Goal: Find specific page/section: Find specific page/section

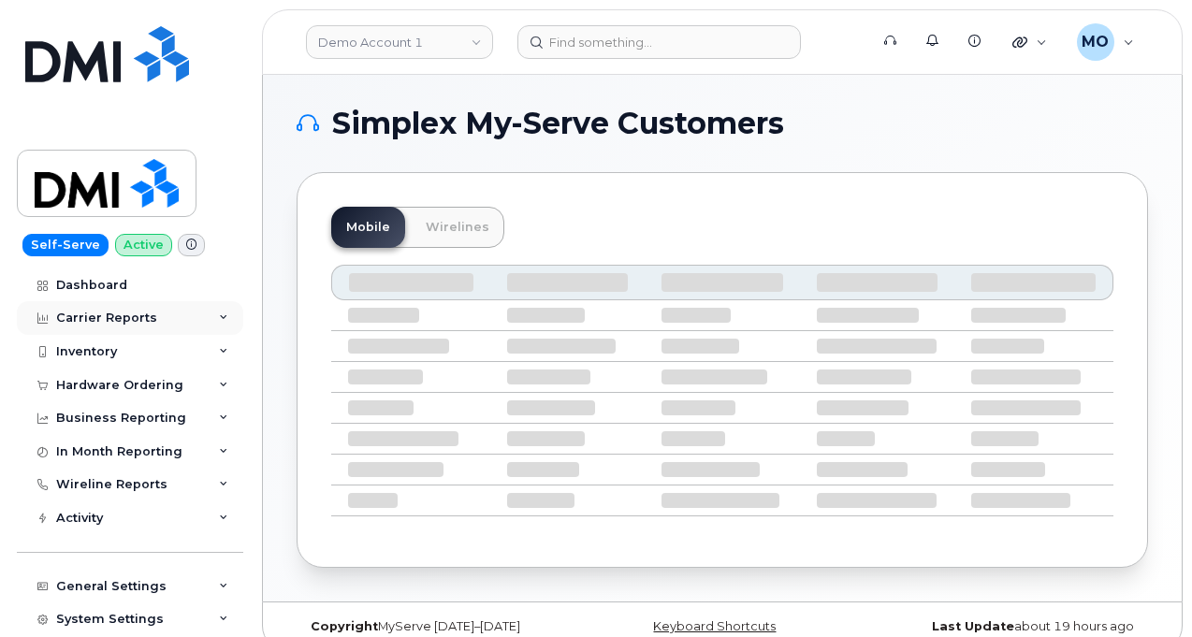
click at [219, 321] on icon at bounding box center [223, 318] width 9 height 9
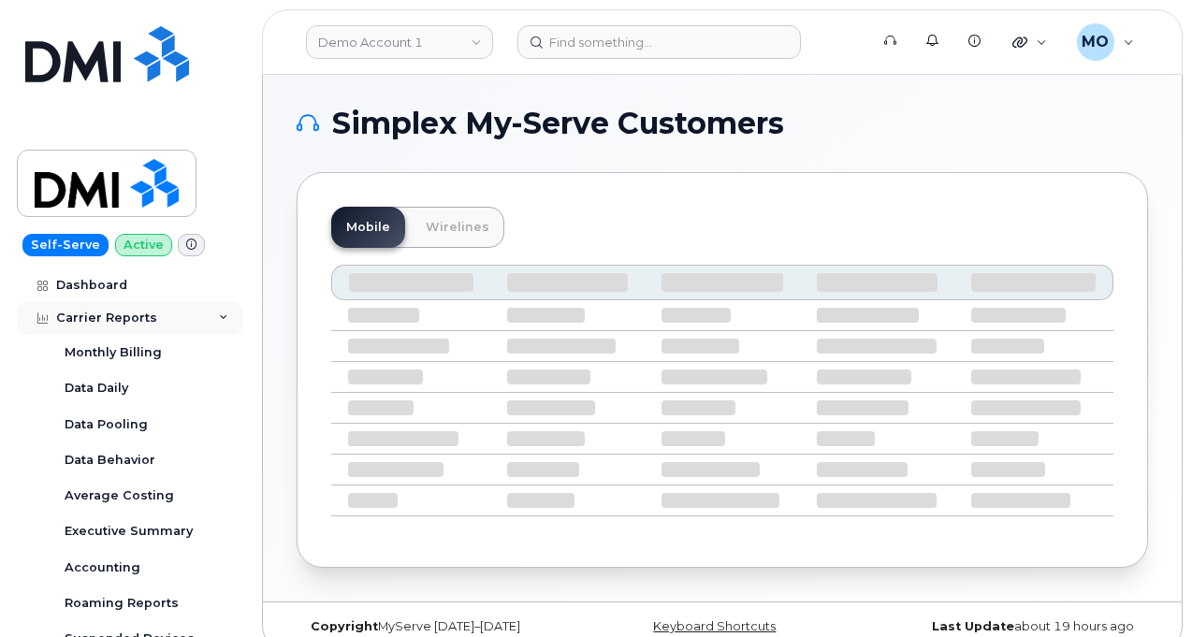
click at [215, 323] on div "Carrier Reports" at bounding box center [130, 318] width 227 height 34
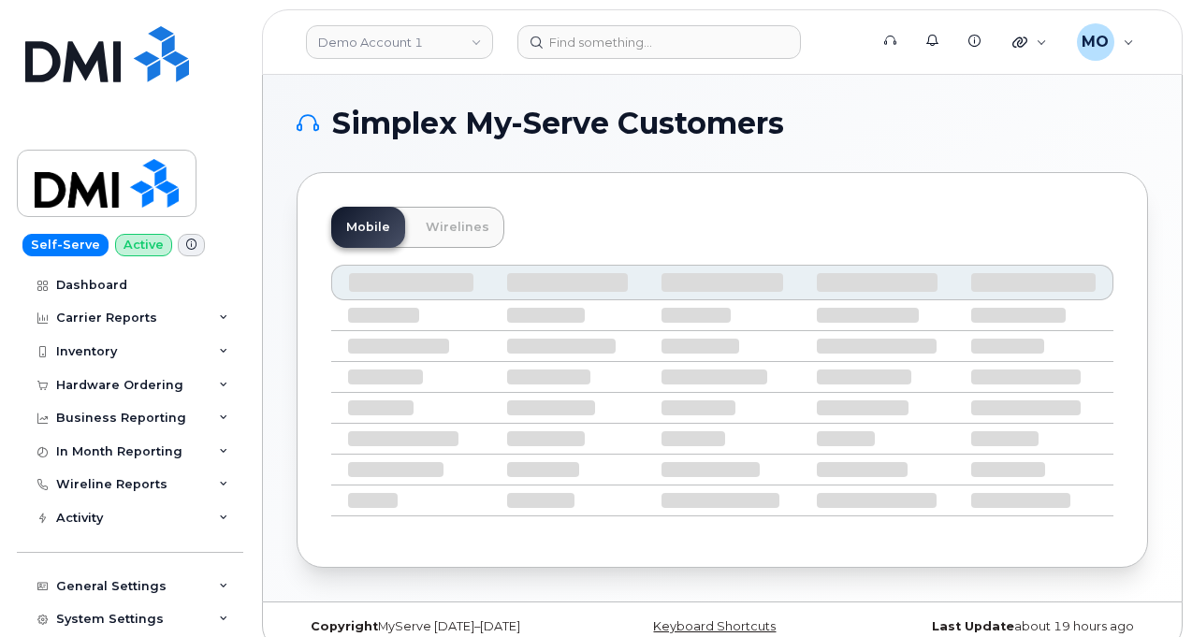
click at [668, 203] on div "Mobile Wirelines" at bounding box center [723, 370] width 852 height 396
click at [668, 200] on div "Mobile Wirelines" at bounding box center [723, 370] width 852 height 396
click at [189, 327] on div "Carrier Reports" at bounding box center [130, 318] width 227 height 34
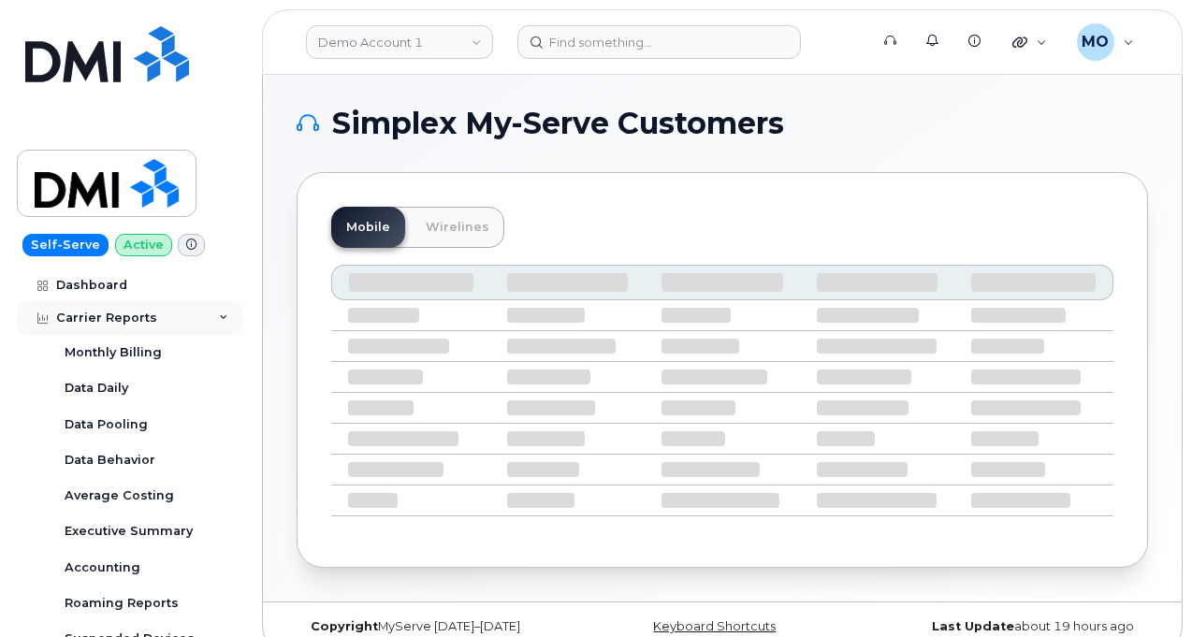
click at [184, 329] on div "Carrier Reports" at bounding box center [130, 318] width 227 height 34
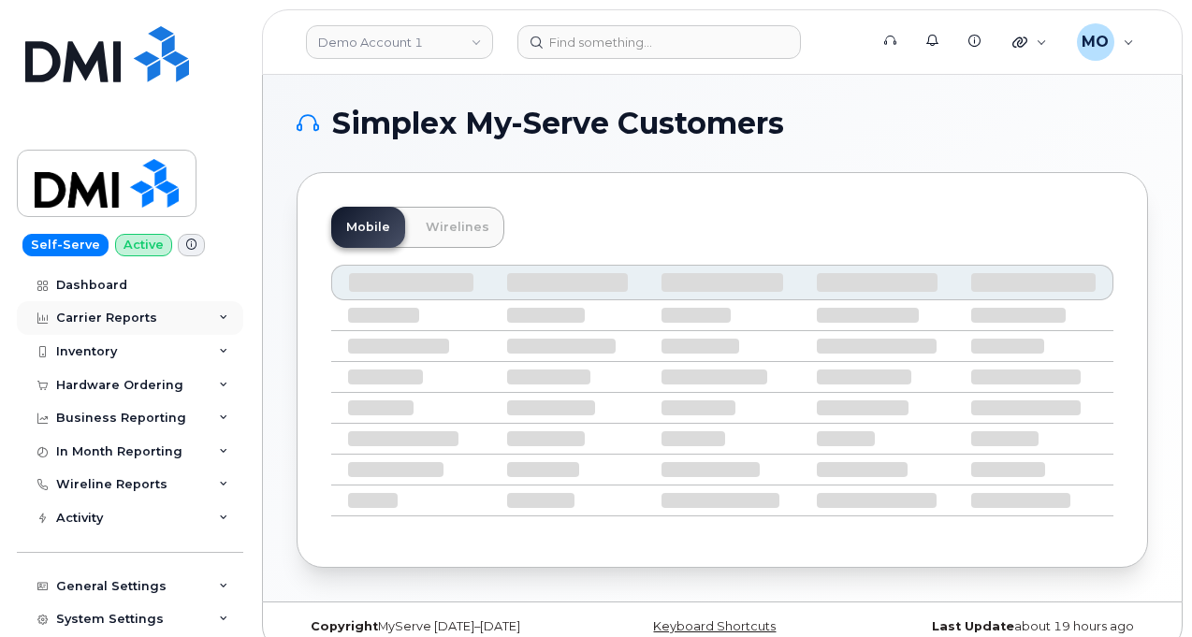
drag, startPoint x: 182, startPoint y: 330, endPoint x: 165, endPoint y: 327, distance: 17.3
click at [181, 330] on div "Carrier Reports" at bounding box center [130, 318] width 227 height 34
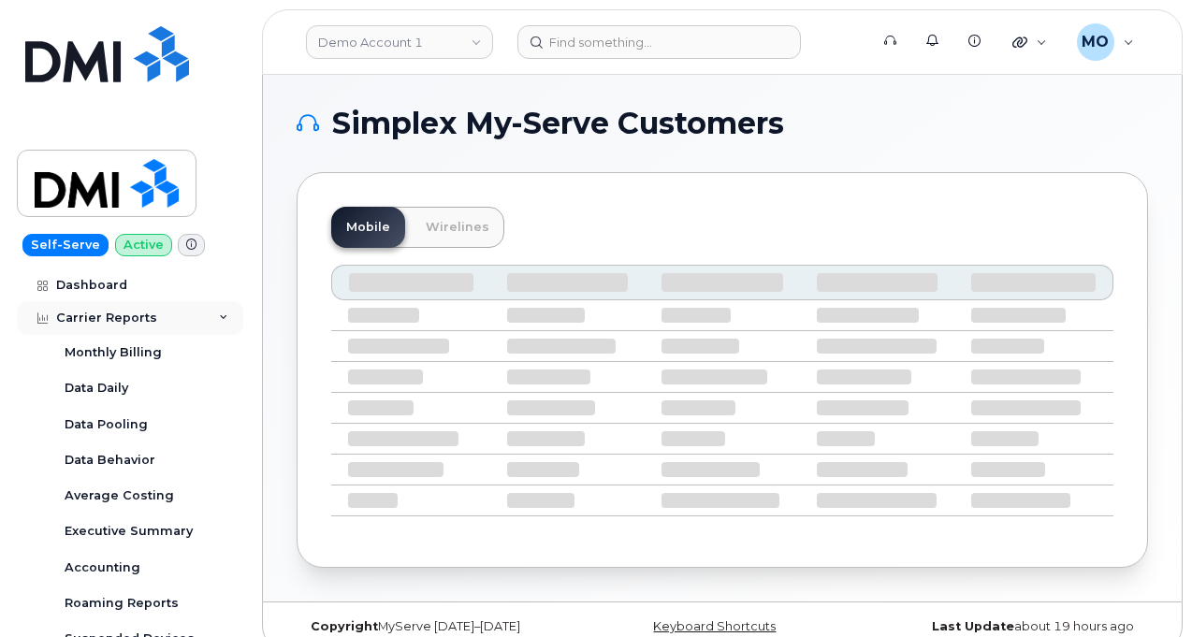
click at [161, 327] on div "Carrier Reports" at bounding box center [130, 318] width 227 height 34
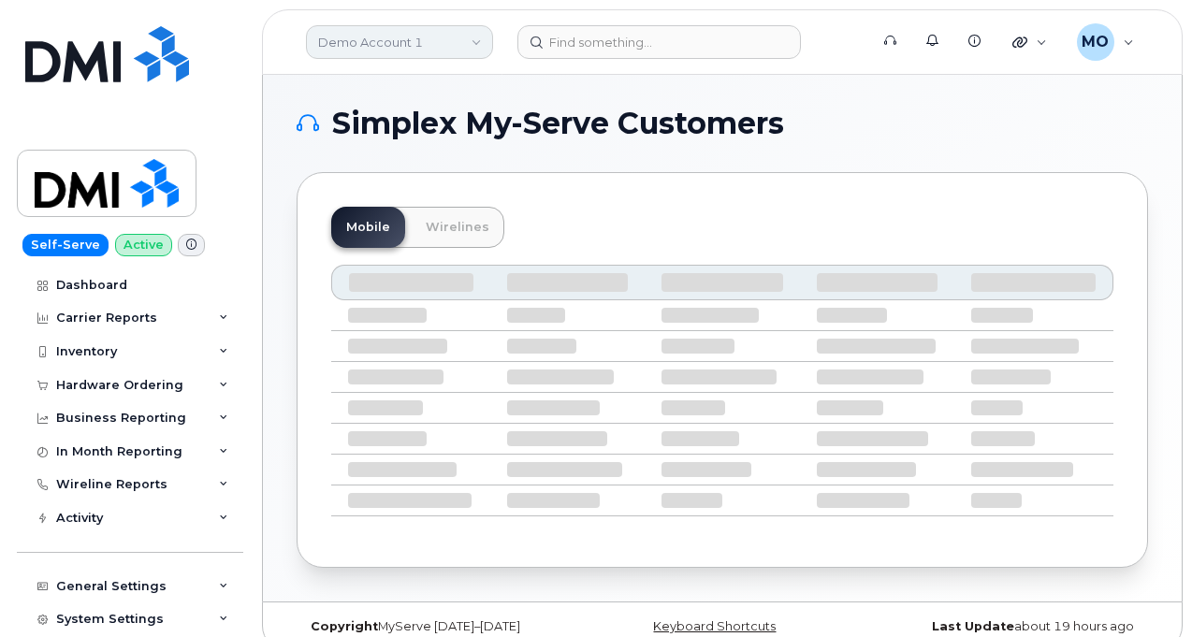
click at [385, 46] on link "Demo Account 1" at bounding box center [399, 42] width 187 height 34
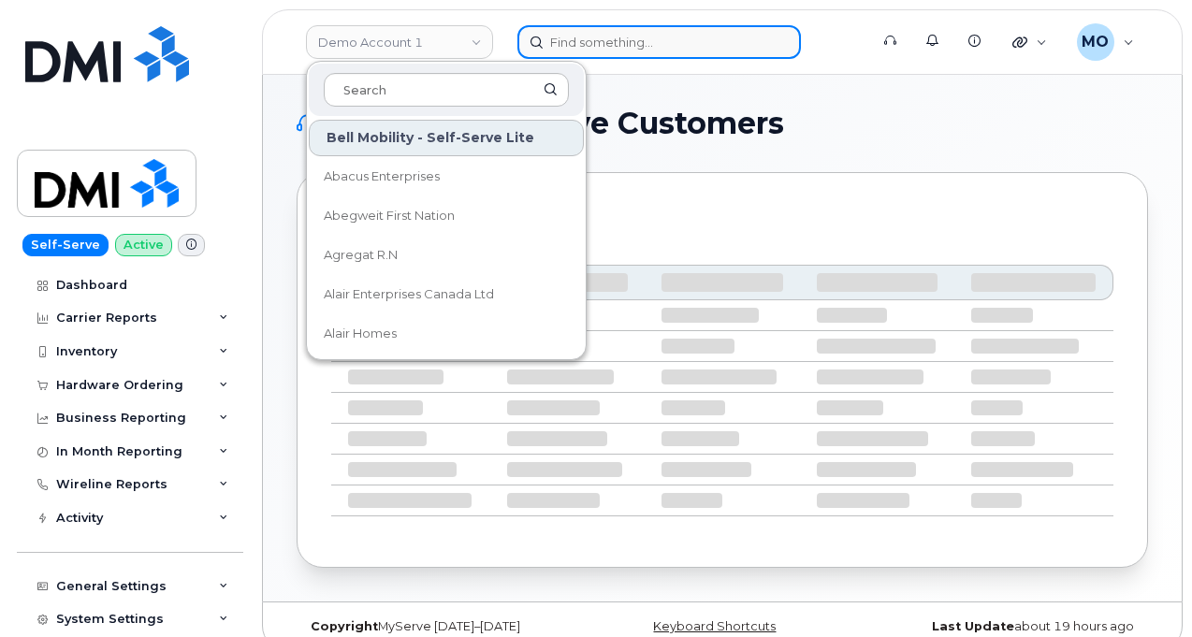
click at [557, 44] on input at bounding box center [660, 42] width 284 height 34
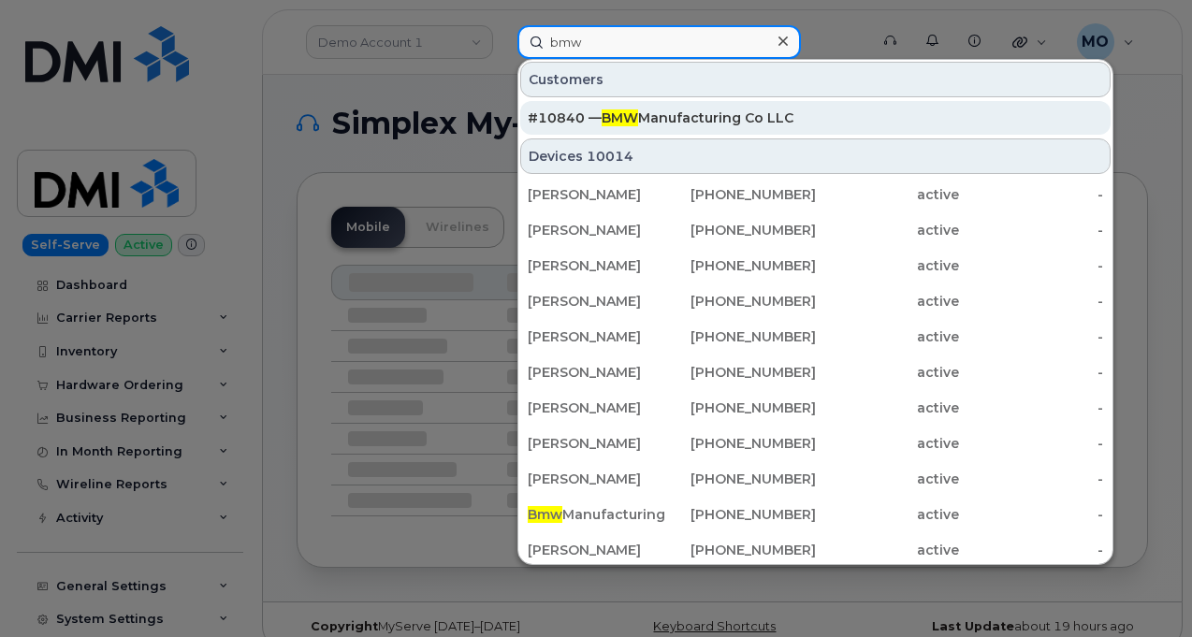
type input "bmw"
click at [674, 113] on div "#10840 — BMW Manufacturing Co LLC" at bounding box center [816, 118] width 576 height 19
click at [672, 111] on div "#10840 — BMW Manufacturing Co LLC" at bounding box center [816, 118] width 576 height 19
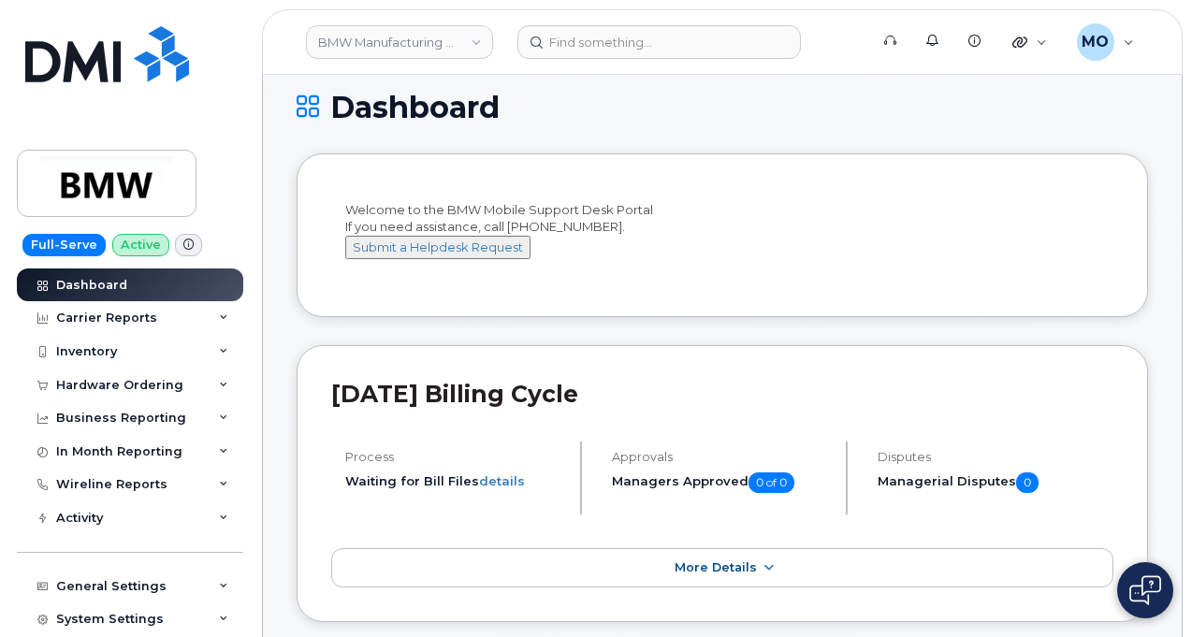
scroll to position [241, 0]
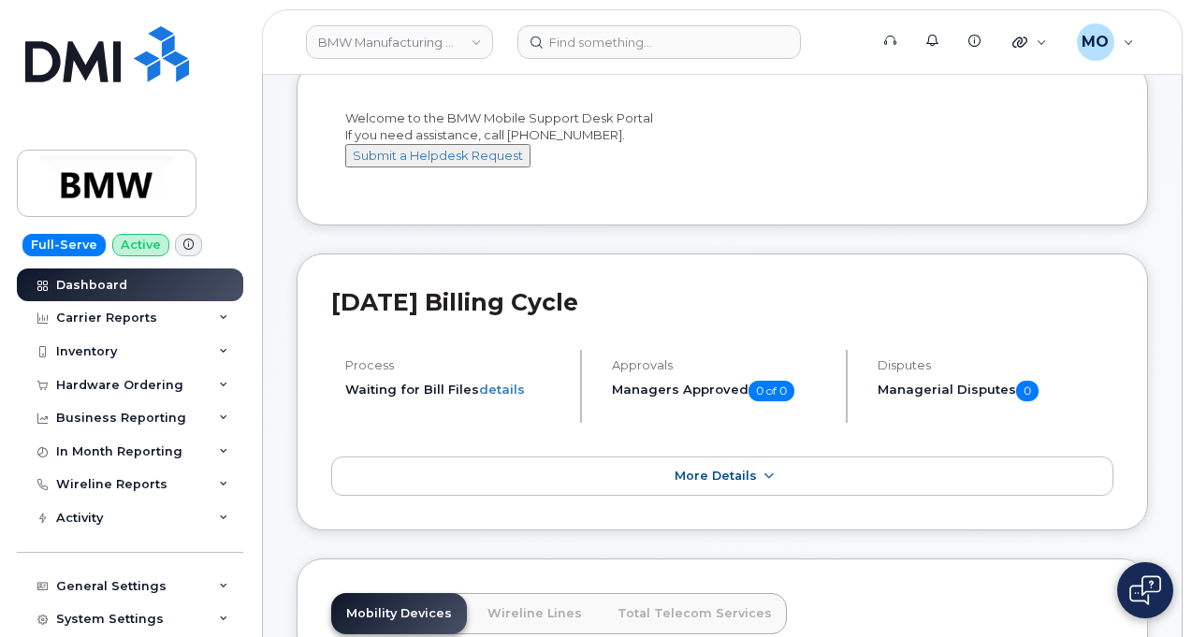
click at [189, 247] on span at bounding box center [188, 245] width 27 height 22
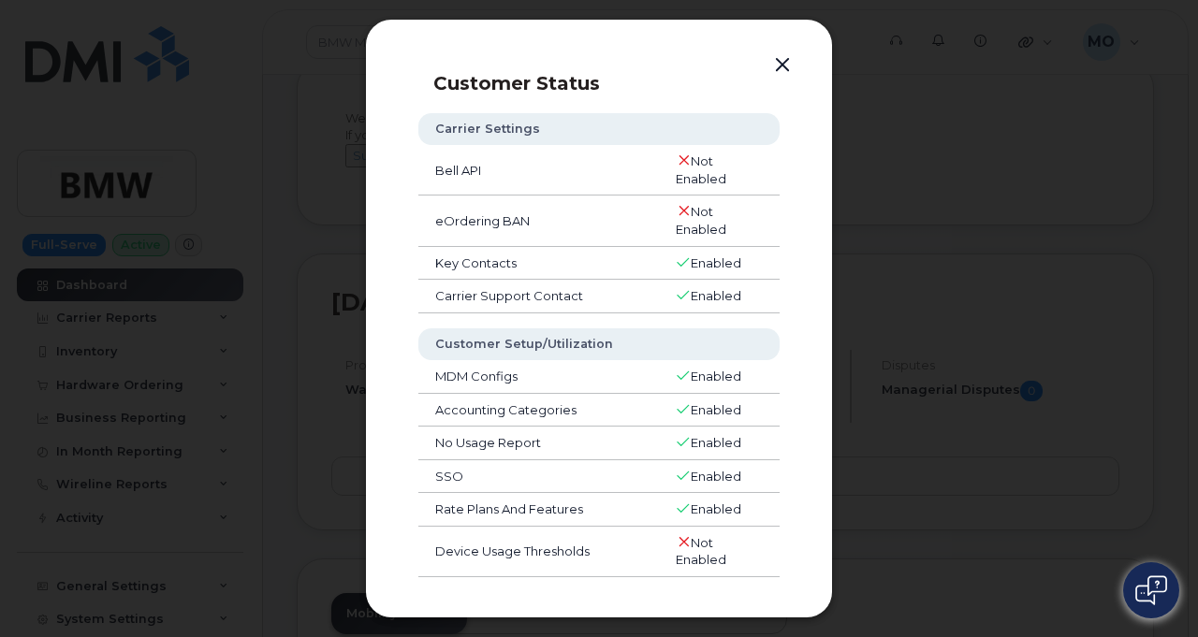
click at [770, 61] on button "button" at bounding box center [782, 65] width 28 height 26
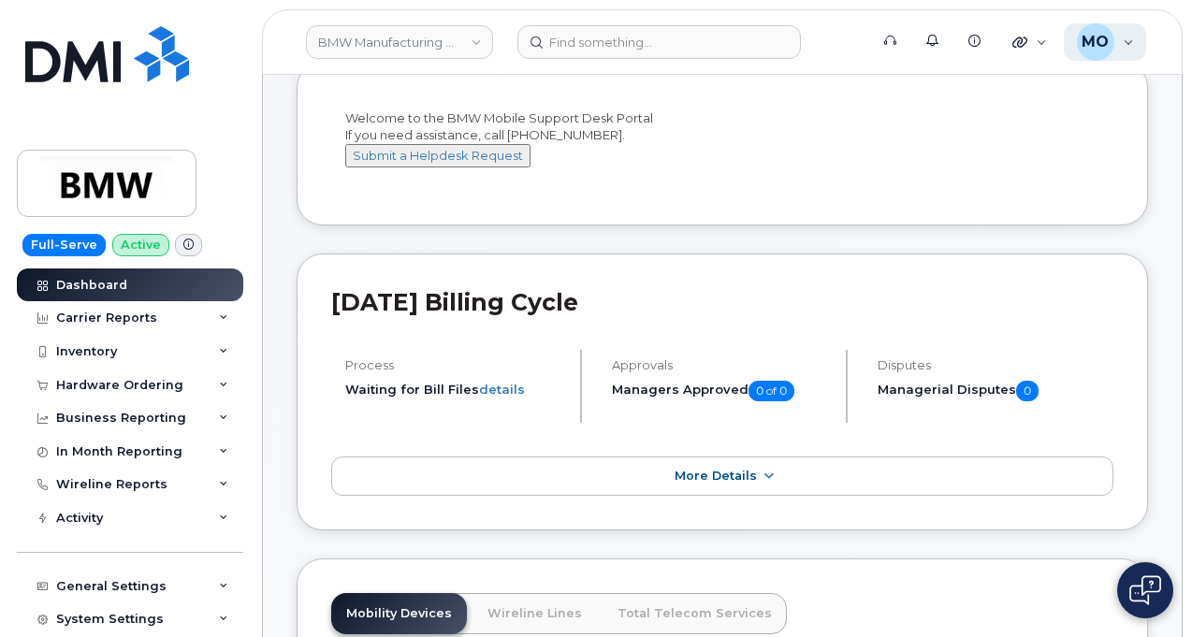
click at [1127, 35] on div "MO Mark Oyekunie Help Desk" at bounding box center [1105, 41] width 83 height 37
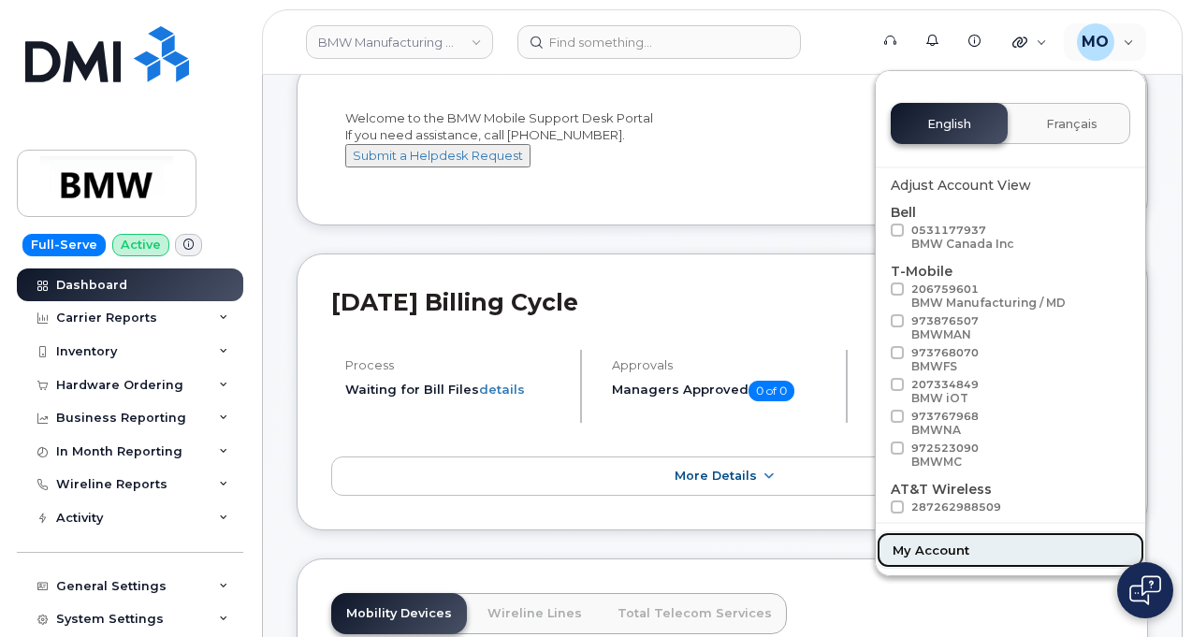
click at [970, 551] on link "My Account" at bounding box center [1011, 550] width 270 height 37
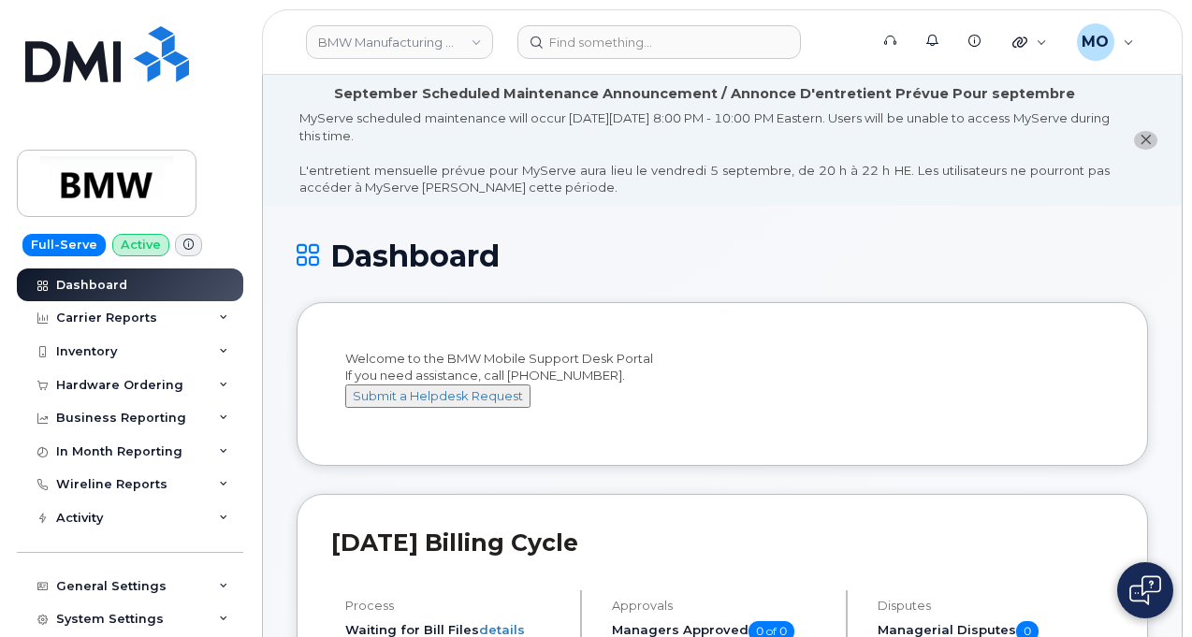
click at [1103, 70] on header "BMW Manufacturing Co LLC Support Alerts Knowledge Base Quicklinks Suspend / Can…" at bounding box center [722, 42] width 921 height 66
click at [1099, 61] on div "MO Mark Oyekunie Help Desk English Français Adjust Account View Bell 0531177937…" at bounding box center [1105, 42] width 87 height 41
click at [1097, 54] on div "MO" at bounding box center [1095, 41] width 37 height 37
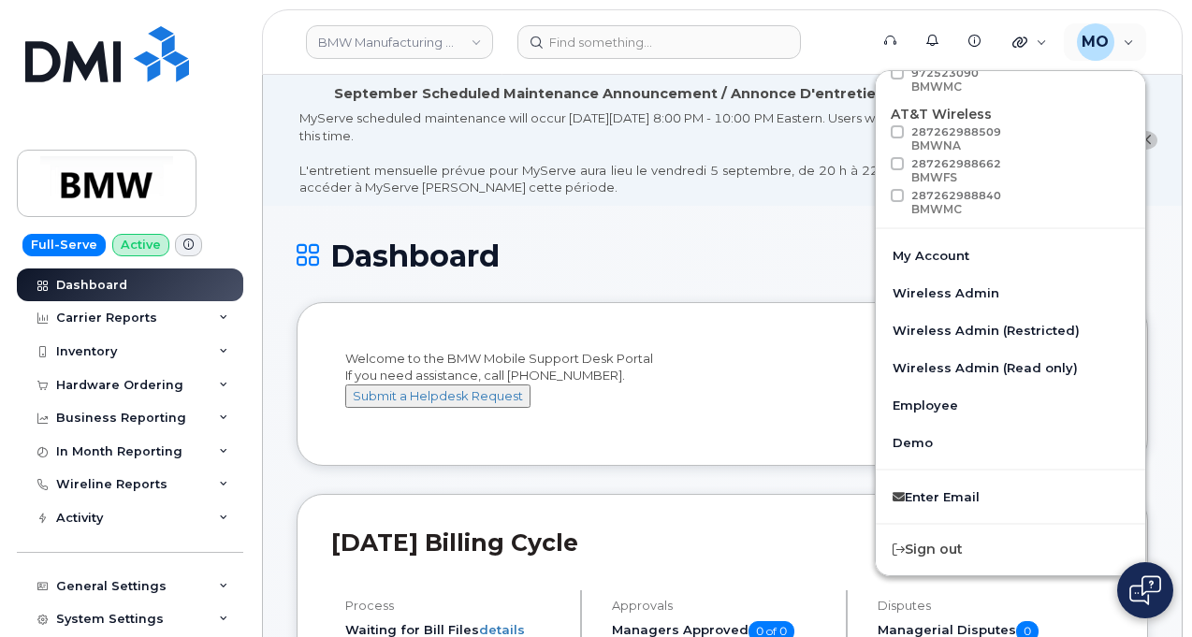
scroll to position [302, 0]
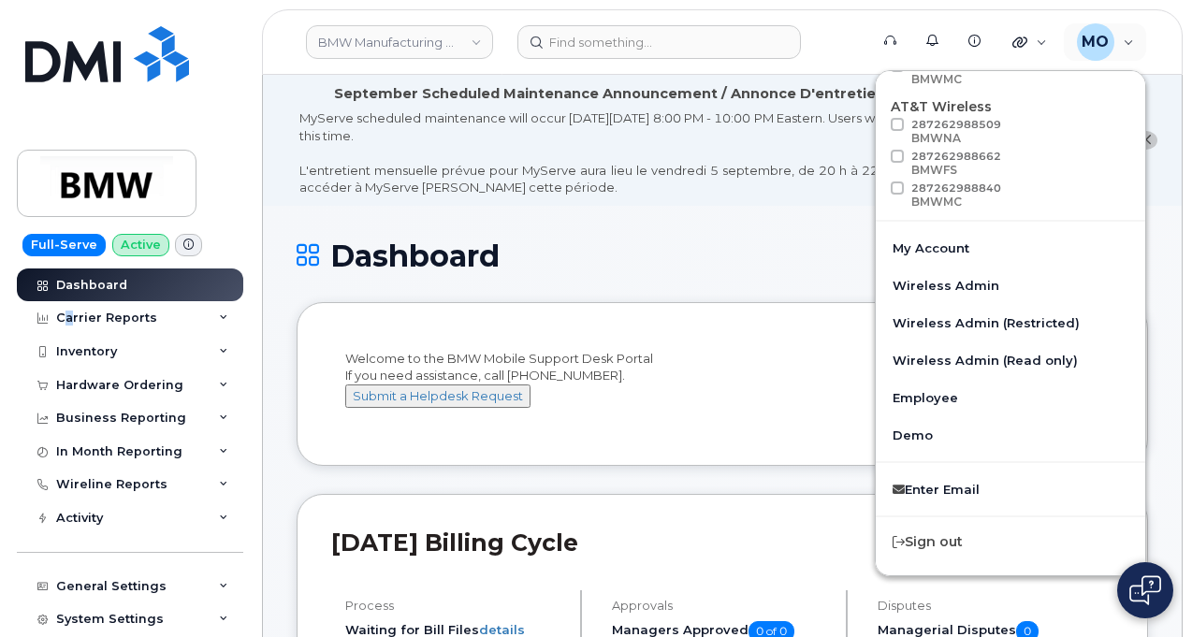
click at [68, 300] on div "Dashboard Carrier Reports Monthly Billing Data Daily Data Pooling Data Behavior…" at bounding box center [132, 454] width 231 height 370
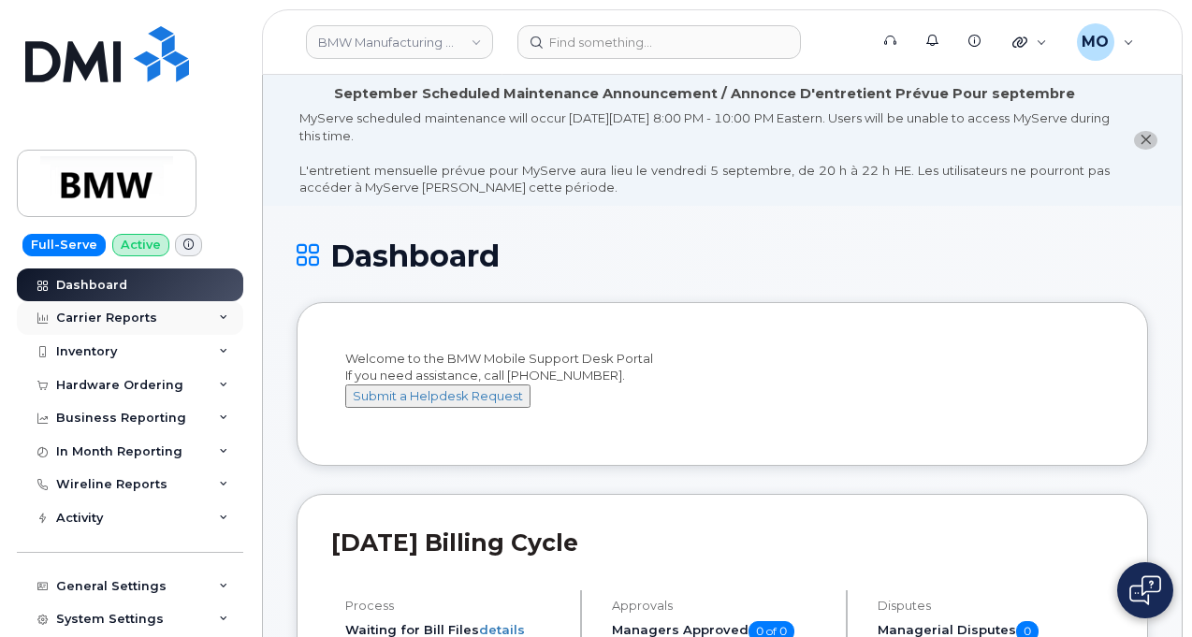
click at [221, 327] on div "Carrier Reports" at bounding box center [130, 318] width 227 height 34
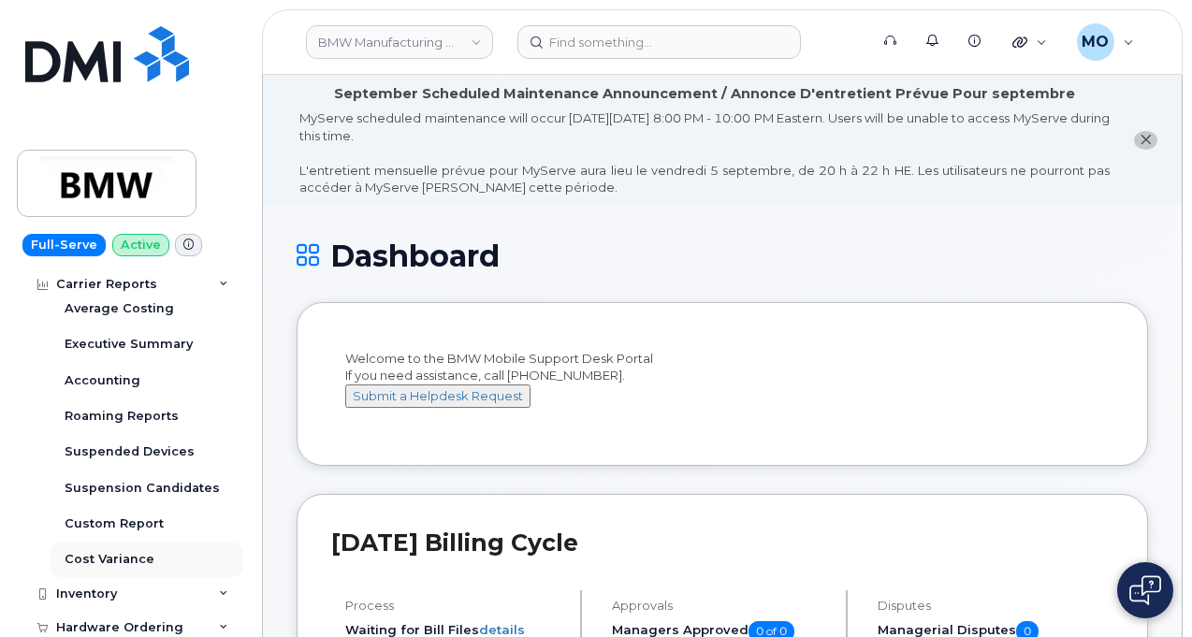
scroll to position [374, 0]
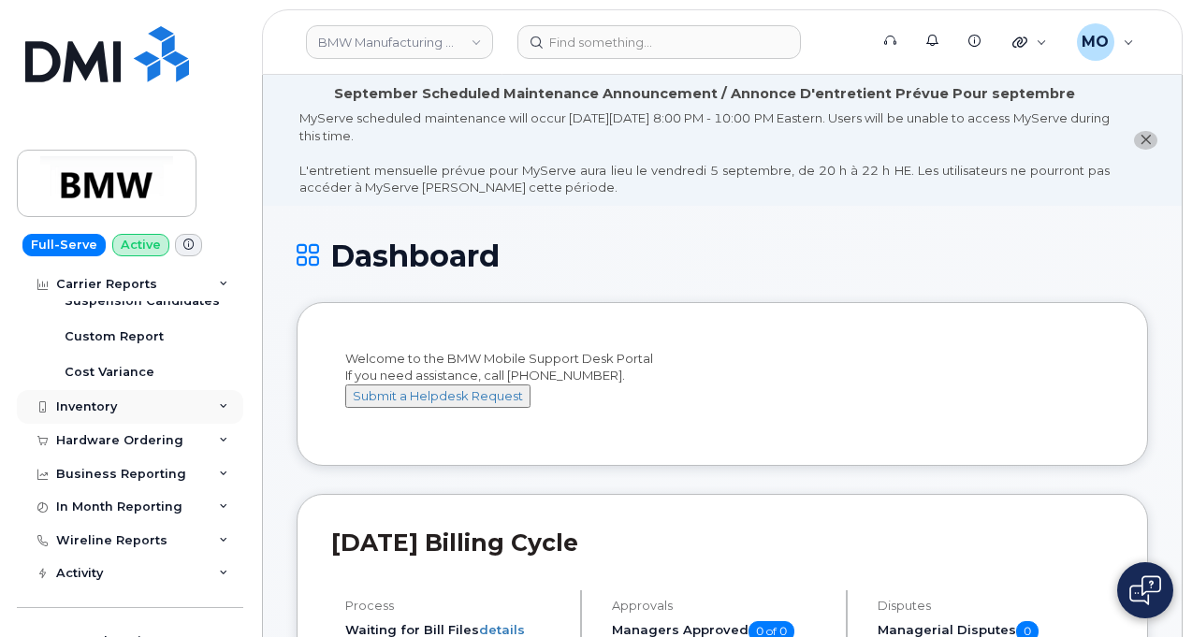
click at [221, 402] on icon at bounding box center [223, 406] width 9 height 9
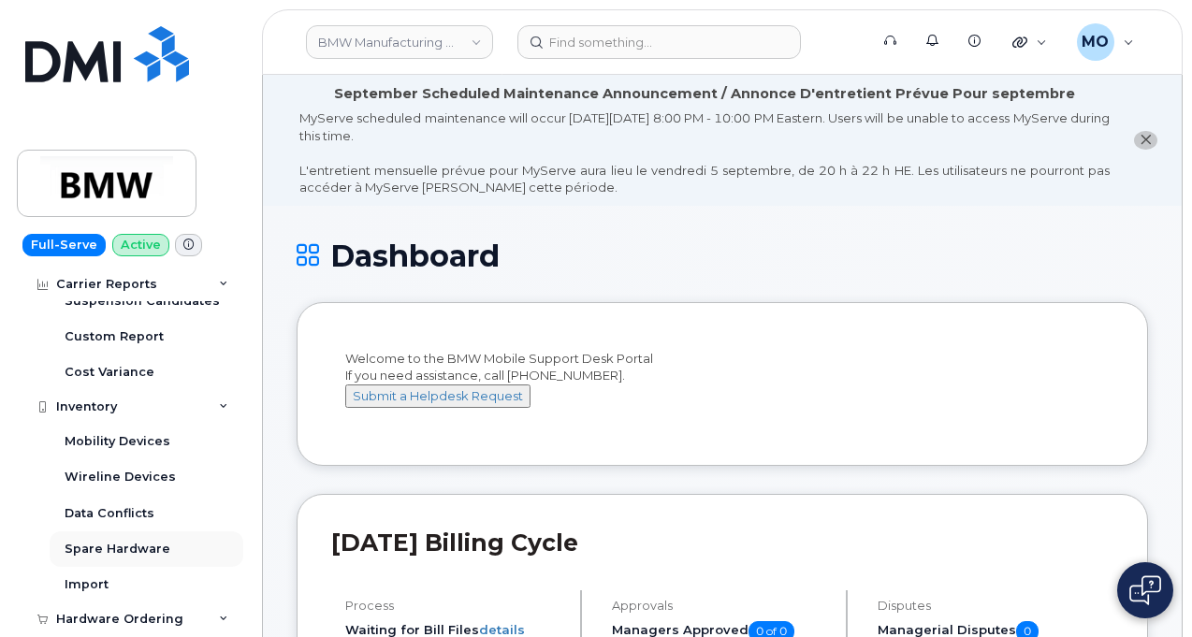
scroll to position [468, 0]
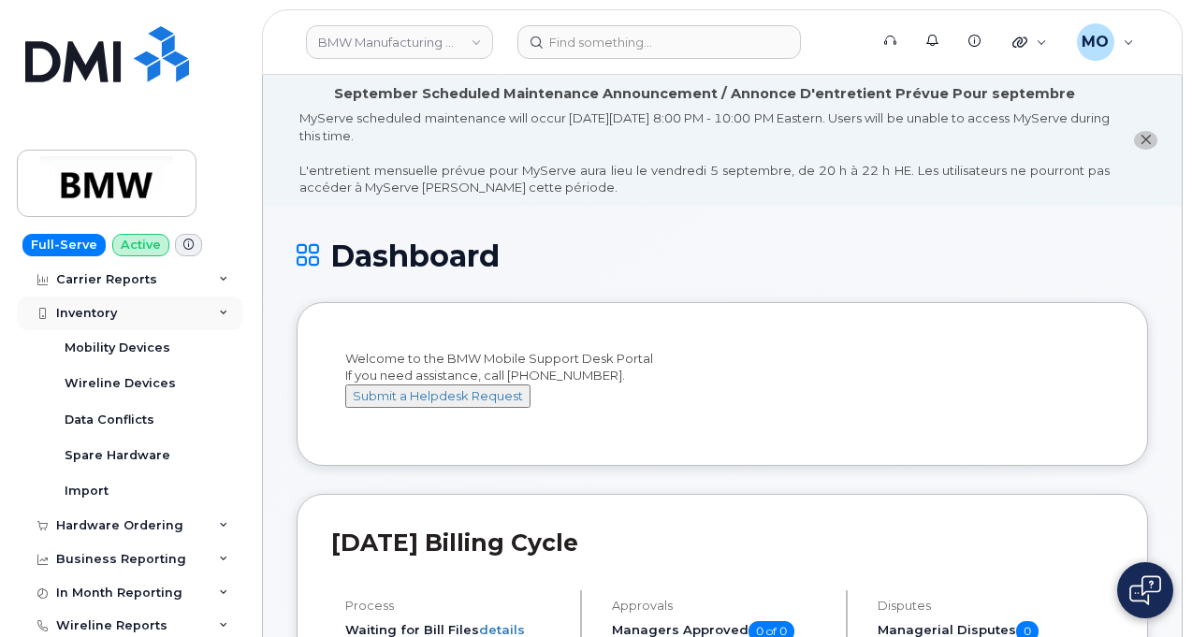
click at [109, 313] on div "Inventory" at bounding box center [86, 313] width 61 height 15
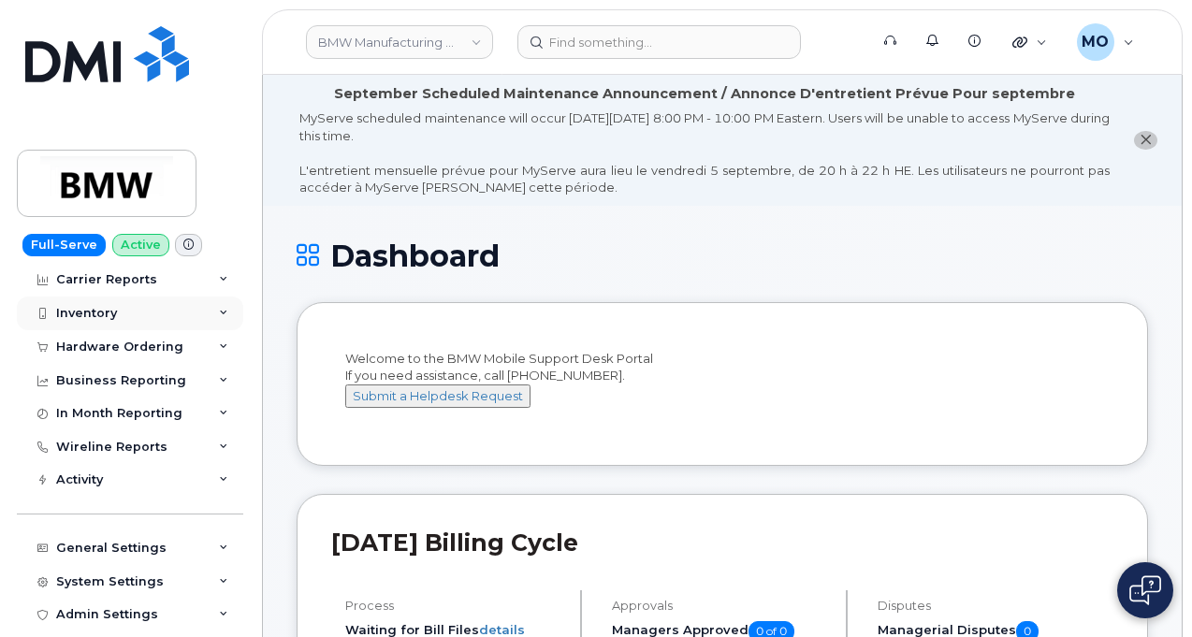
click at [115, 310] on div "Inventory" at bounding box center [86, 313] width 61 height 15
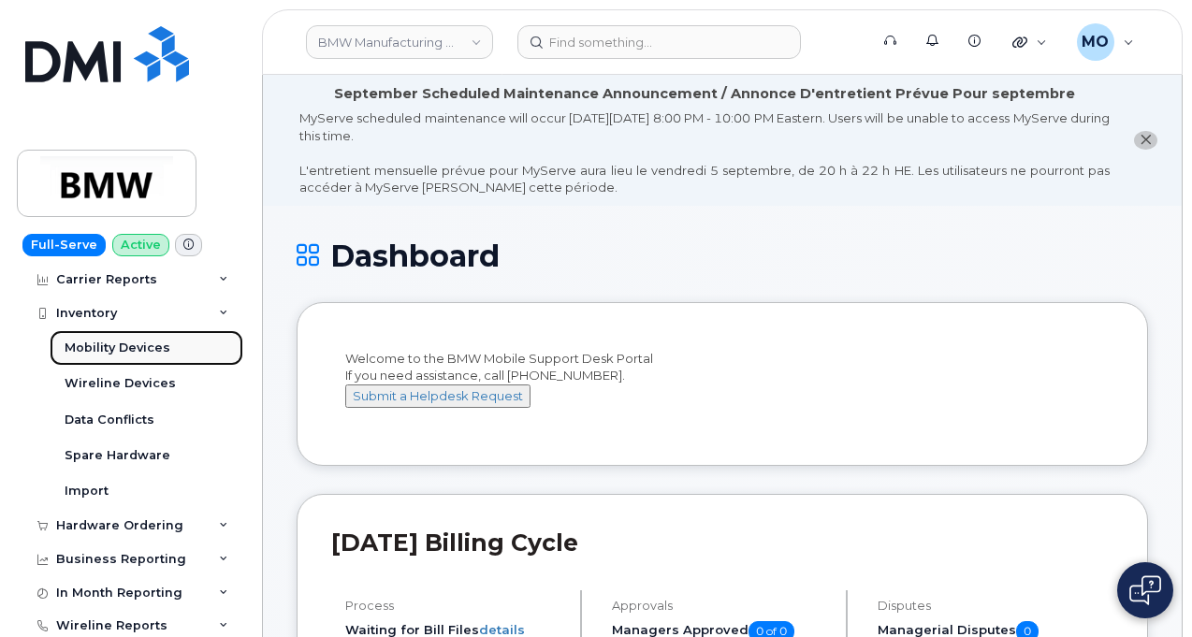
click at [161, 353] on link "Mobility Devices" at bounding box center [147, 348] width 194 height 36
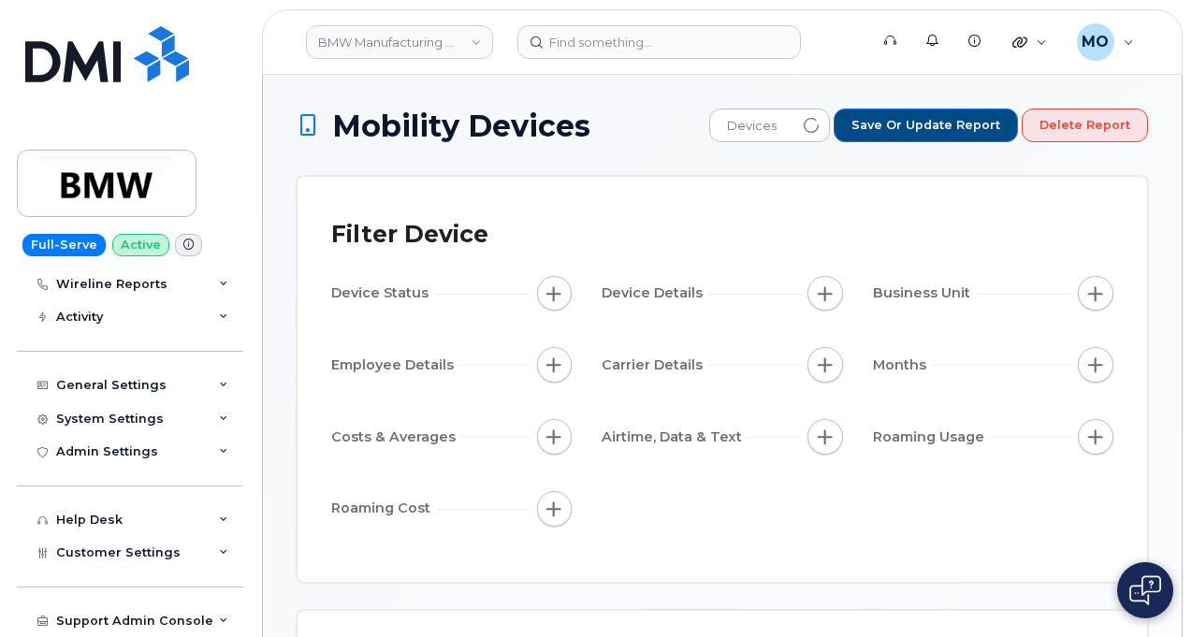
scroll to position [374, 0]
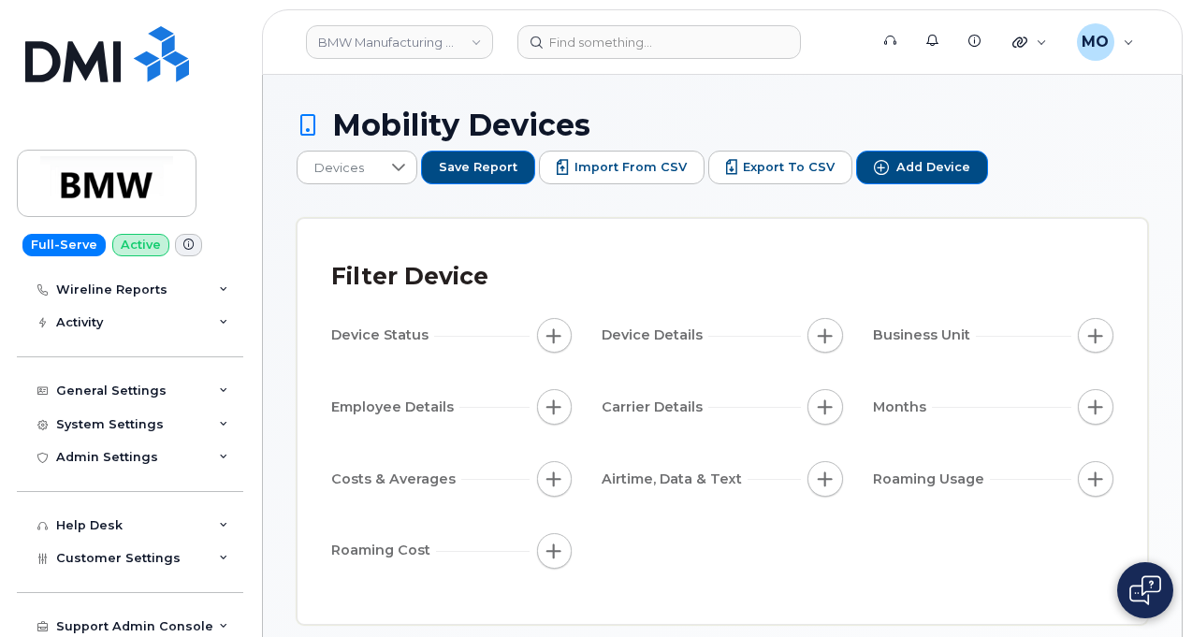
click at [1101, 330] on span "button" at bounding box center [1096, 336] width 15 height 15
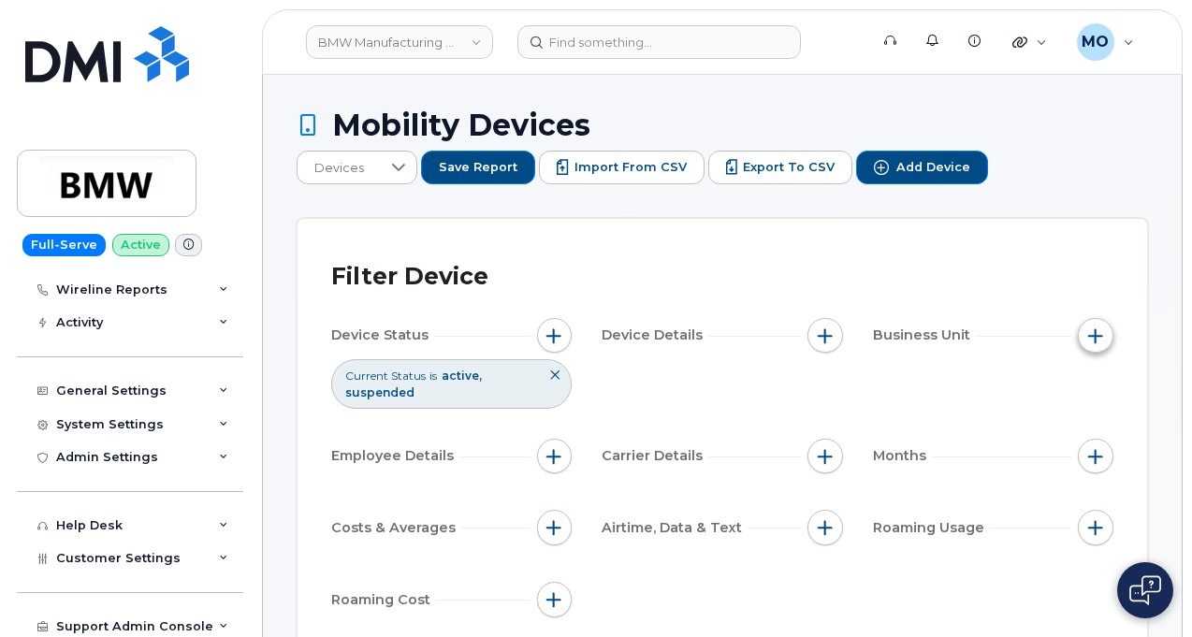
drag, startPoint x: 1097, startPoint y: 323, endPoint x: 1082, endPoint y: 332, distance: 17.7
click at [1083, 334] on button "button" at bounding box center [1096, 336] width 36 height 36
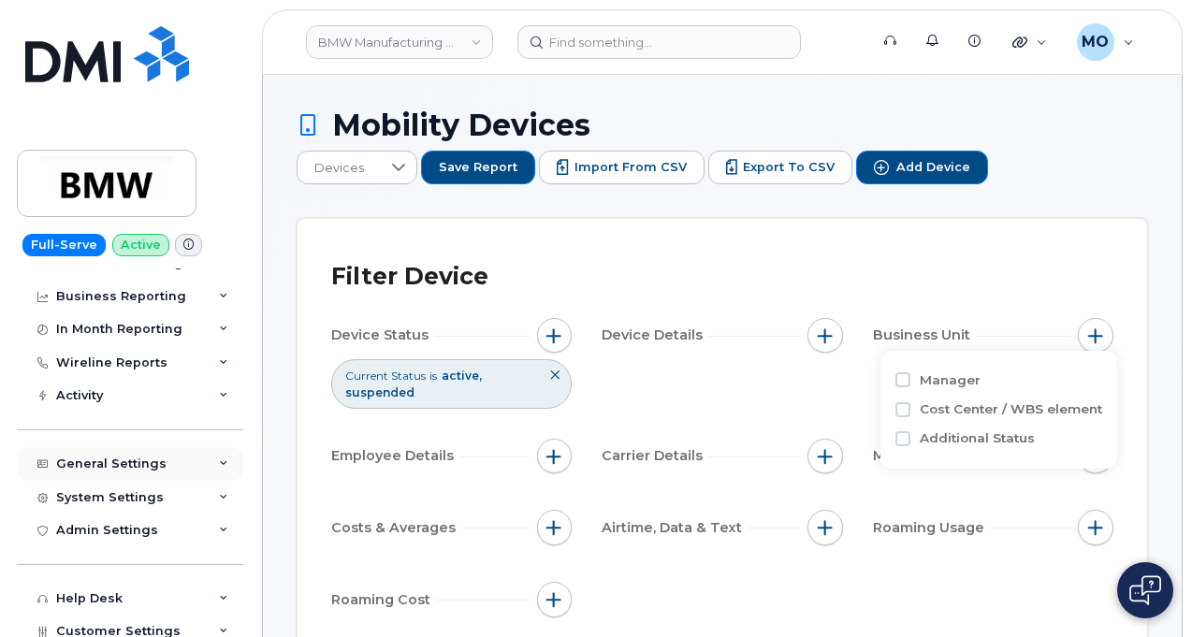
scroll to position [281, 0]
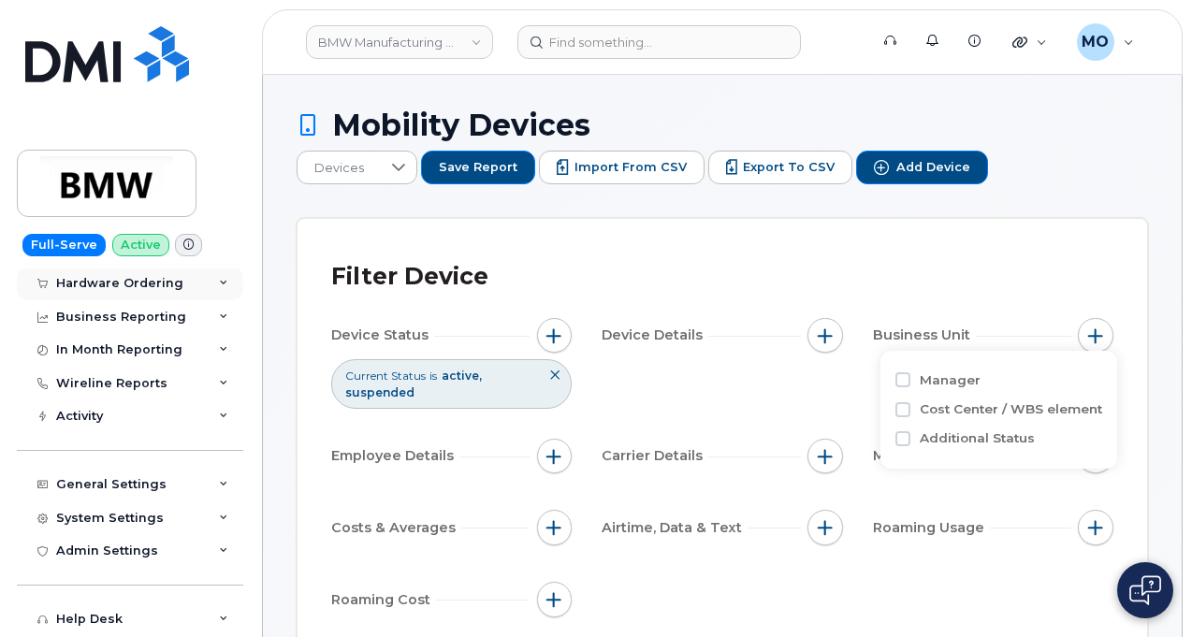
click at [222, 295] on div "Hardware Ordering" at bounding box center [130, 284] width 227 height 34
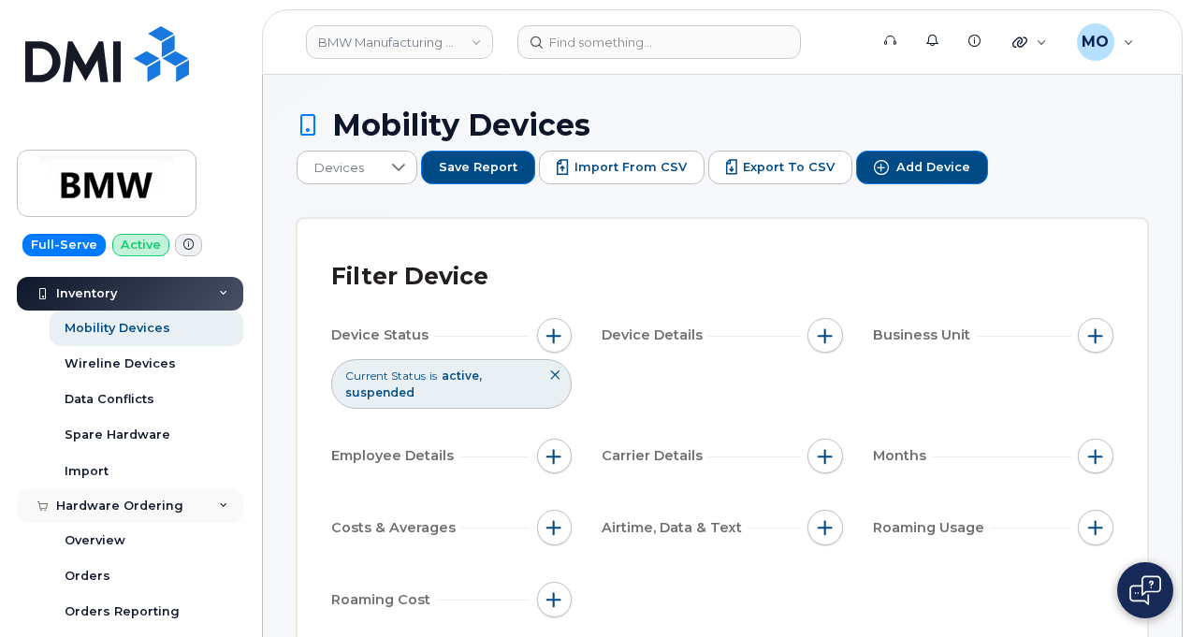
scroll to position [94, 0]
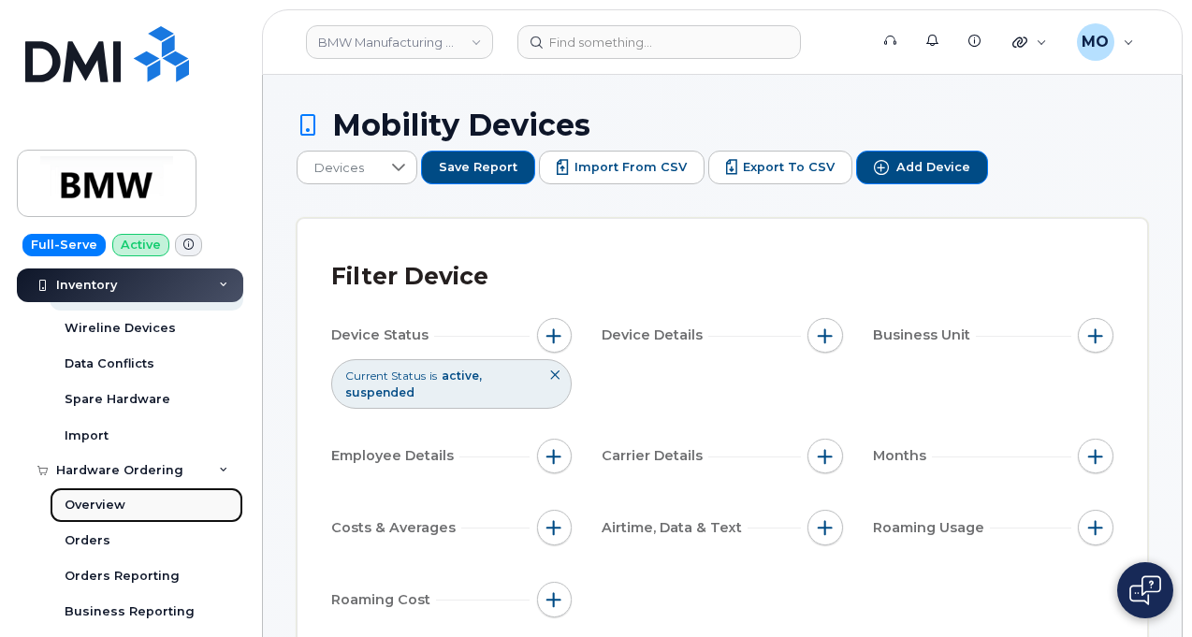
click at [59, 501] on link "Overview" at bounding box center [147, 506] width 194 height 36
click at [97, 497] on div "Overview" at bounding box center [95, 505] width 61 height 17
click at [118, 508] on div "Overview" at bounding box center [95, 505] width 61 height 17
click at [114, 497] on div "Overview" at bounding box center [95, 505] width 61 height 17
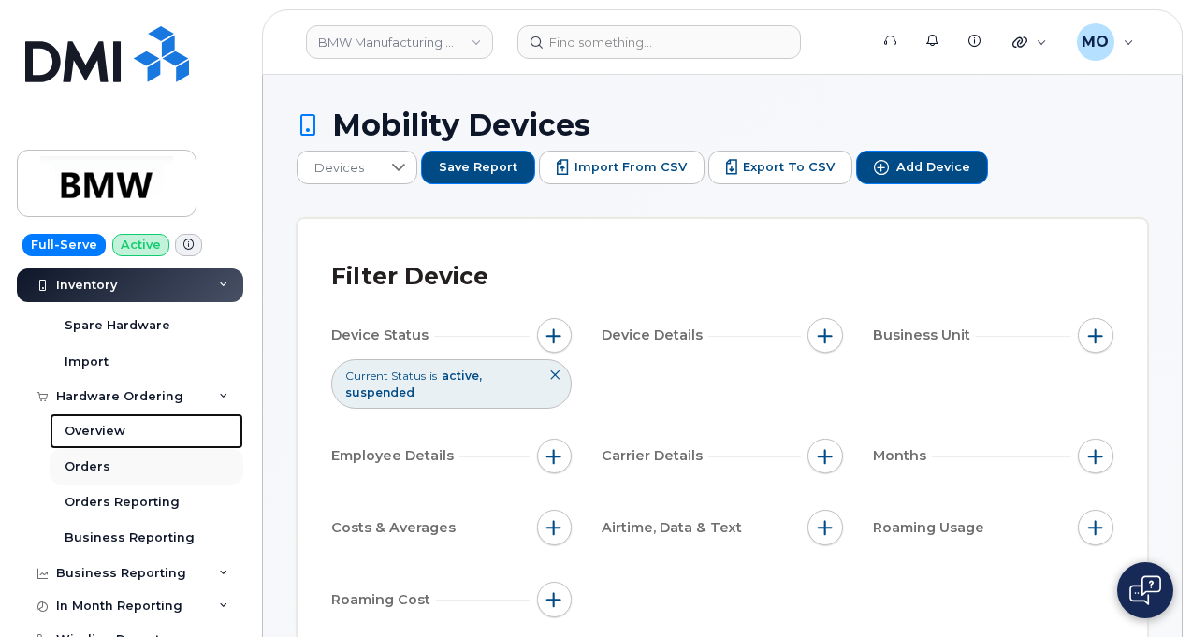
scroll to position [187, 0]
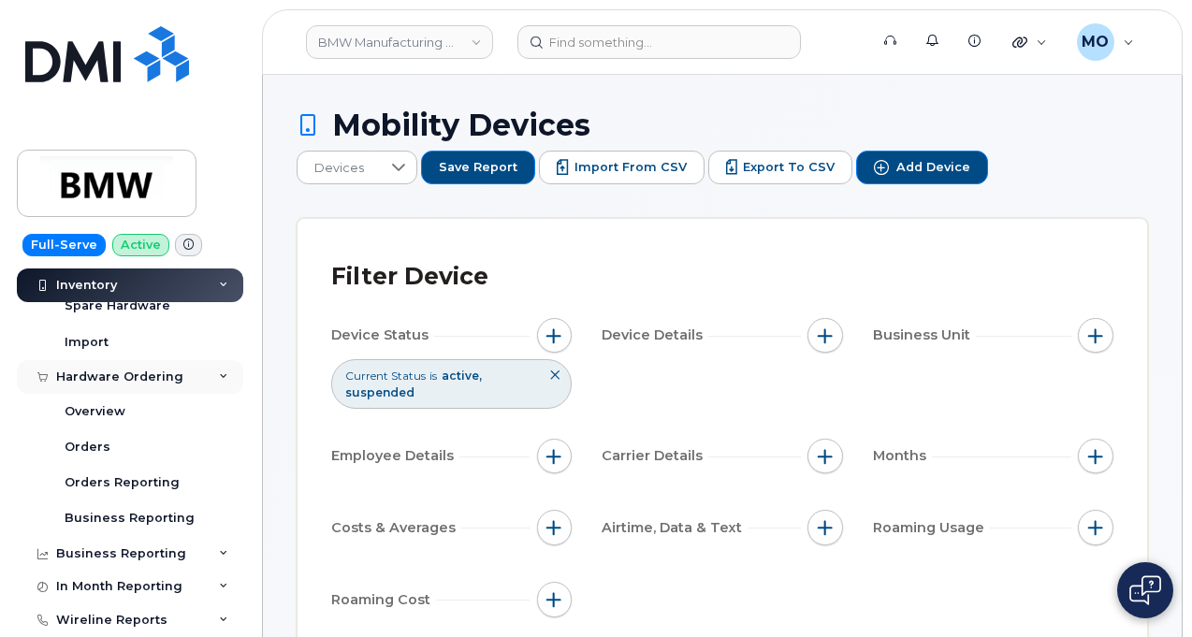
click at [136, 377] on div "Hardware Ordering" at bounding box center [119, 377] width 127 height 15
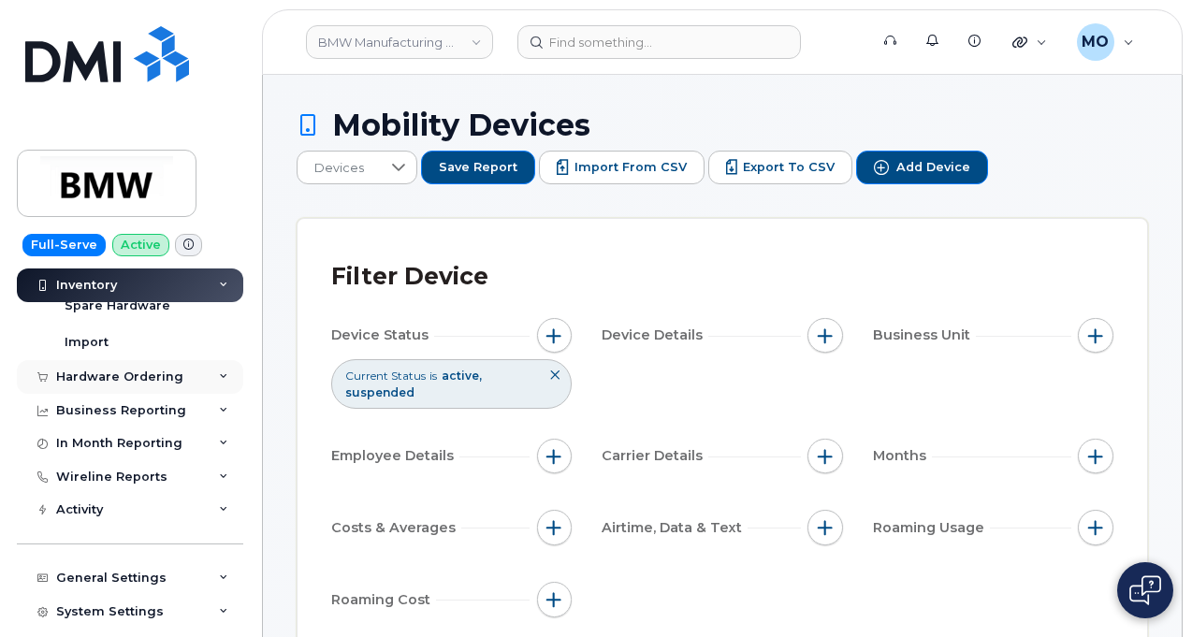
click at [135, 379] on div "Hardware Ordering" at bounding box center [119, 377] width 127 height 15
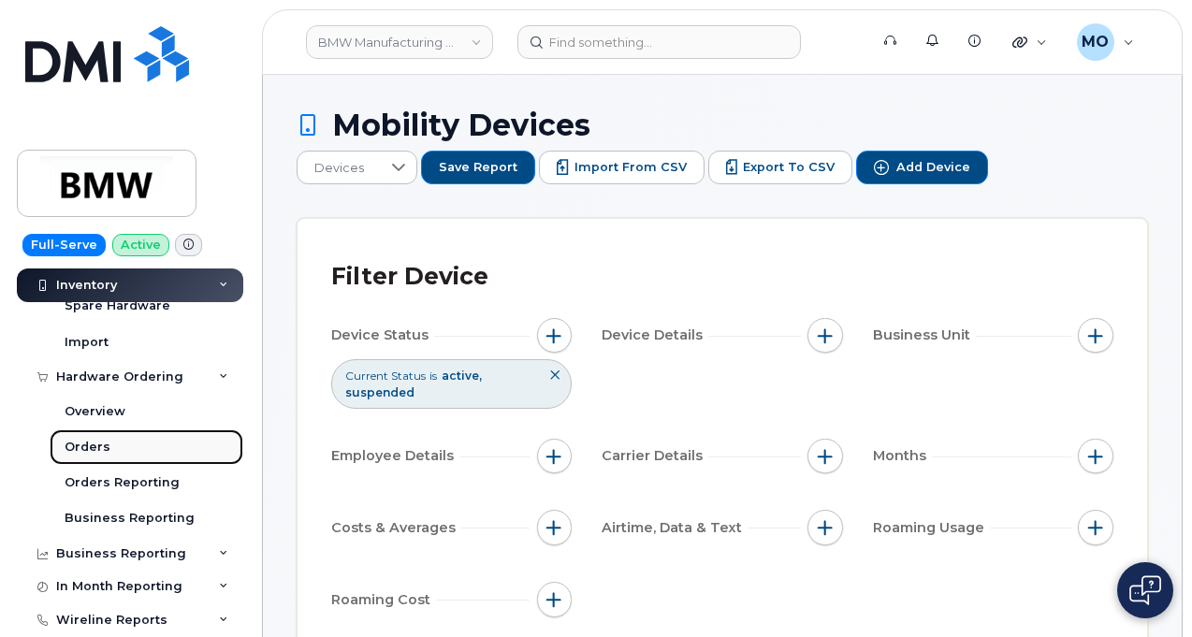
click at [120, 440] on link "Orders" at bounding box center [147, 448] width 194 height 36
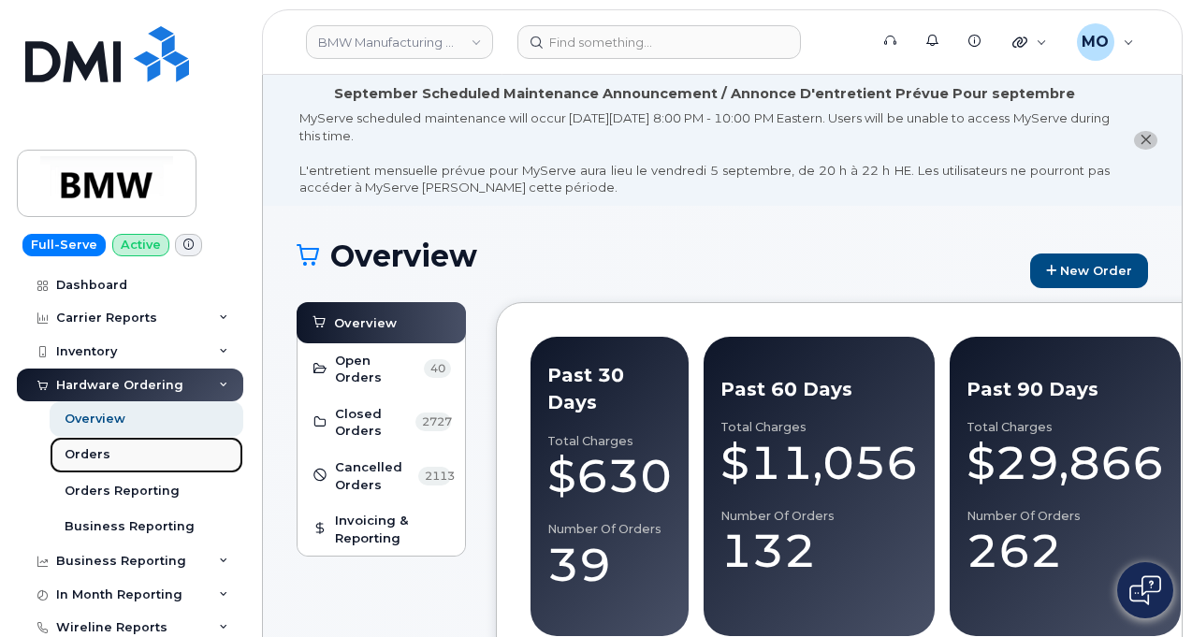
click at [129, 465] on link "Orders" at bounding box center [147, 455] width 194 height 36
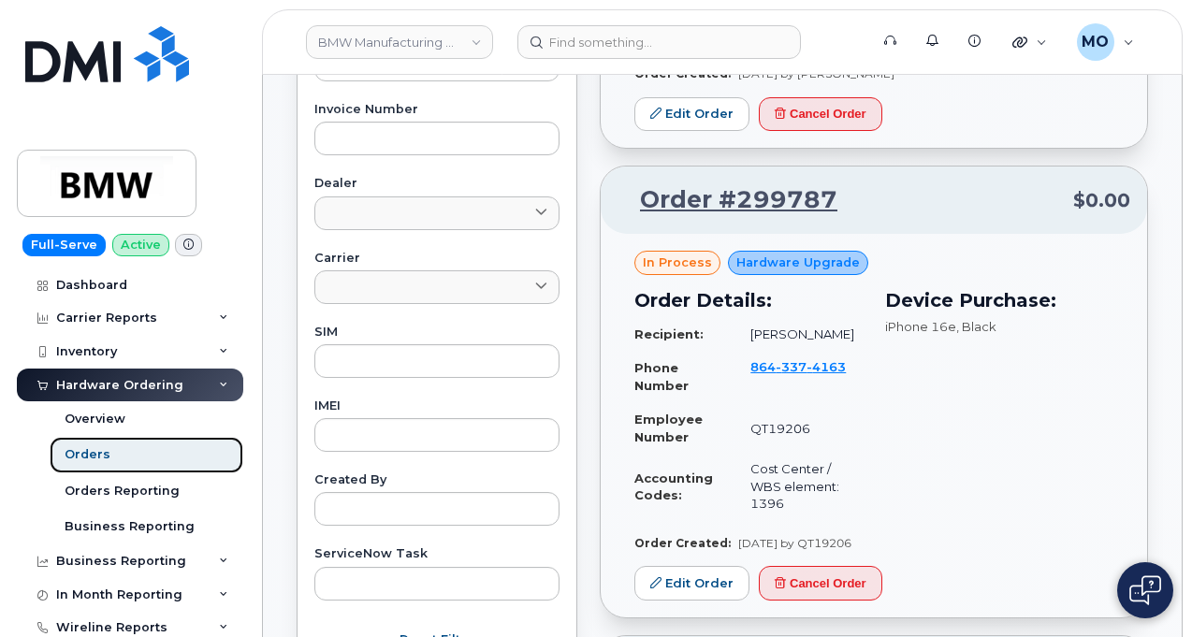
scroll to position [562, 0]
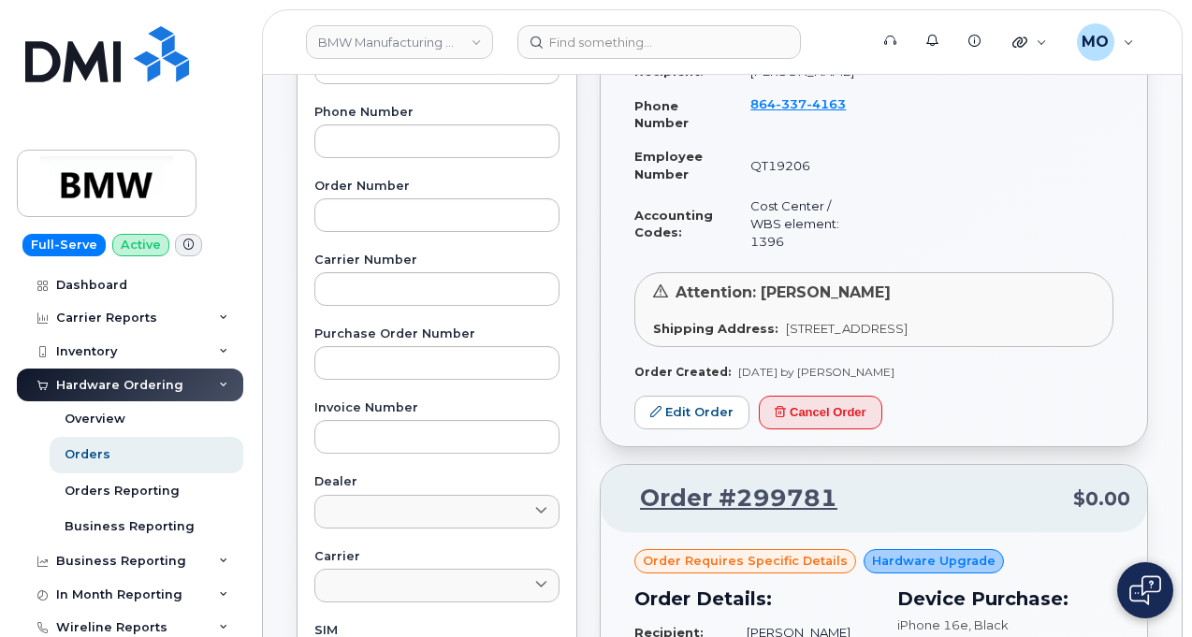
scroll to position [374, 0]
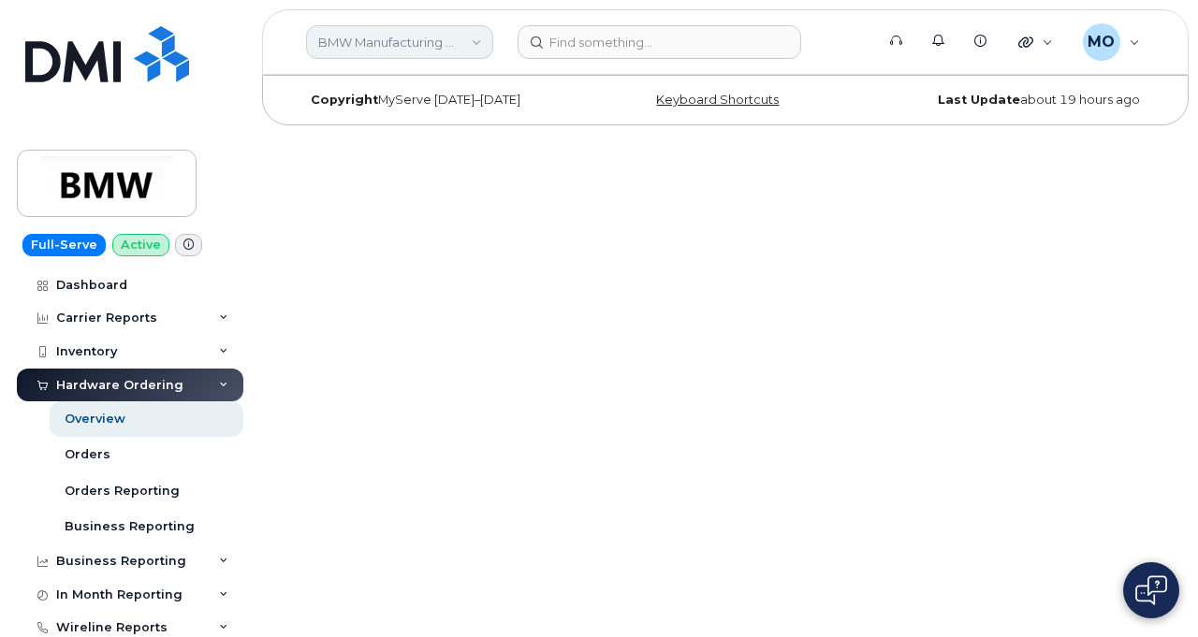
click at [410, 43] on link "BMW Manufacturing Co LLC" at bounding box center [399, 42] width 187 height 34
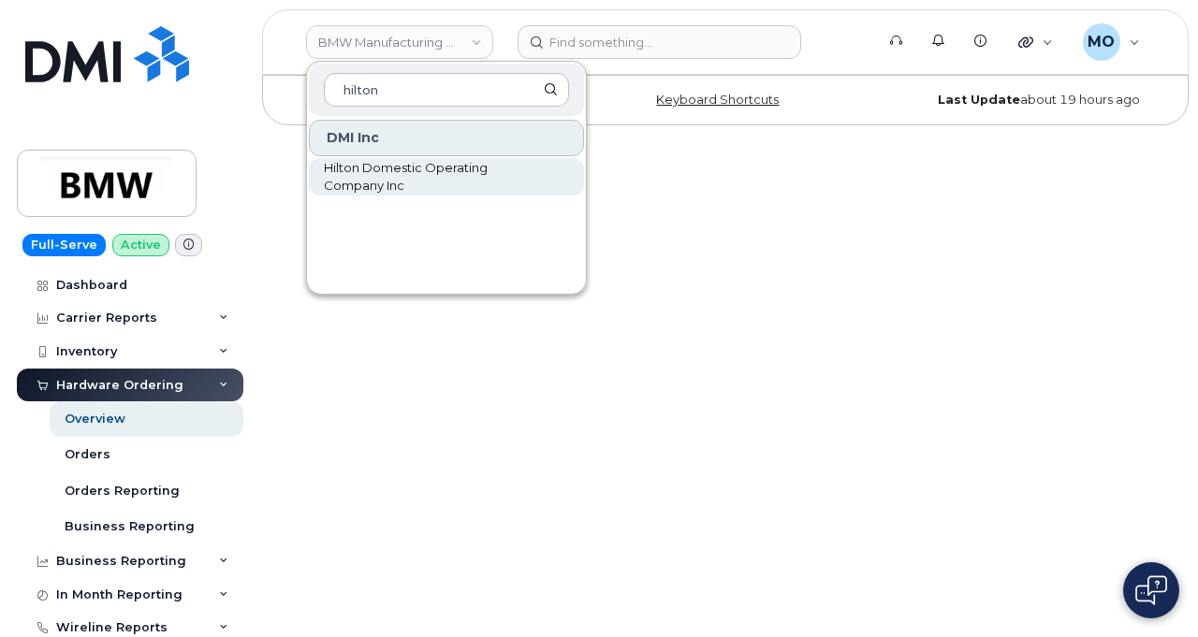
type input "hilton"
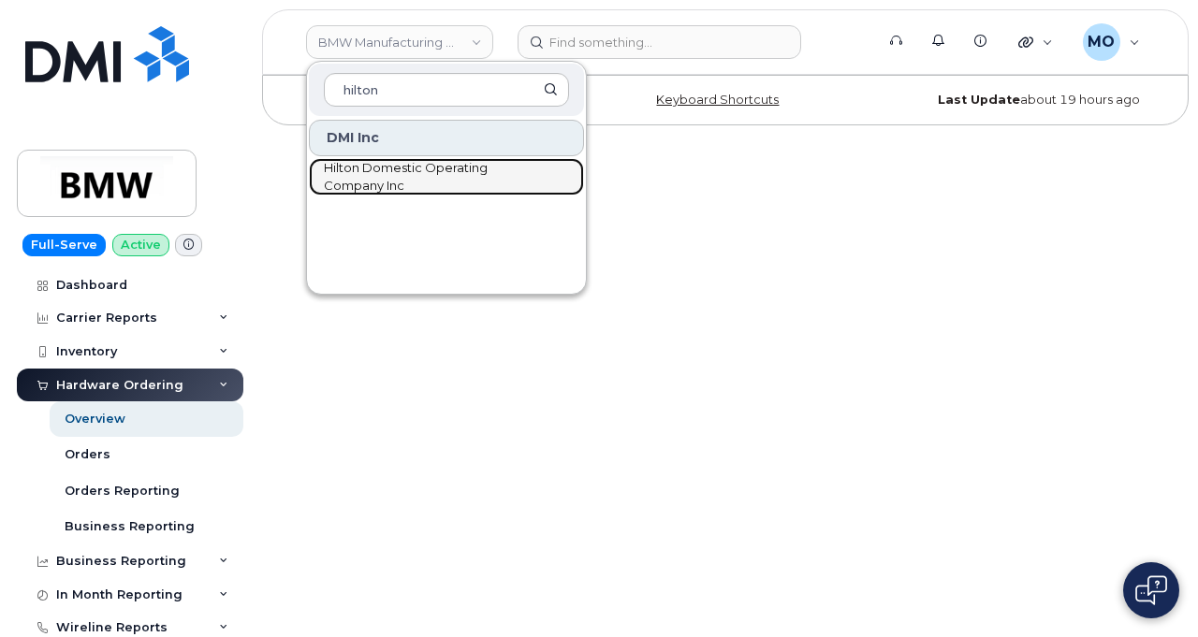
click at [479, 188] on span "Hilton Domestic Operating Company Inc" at bounding box center [431, 177] width 215 height 37
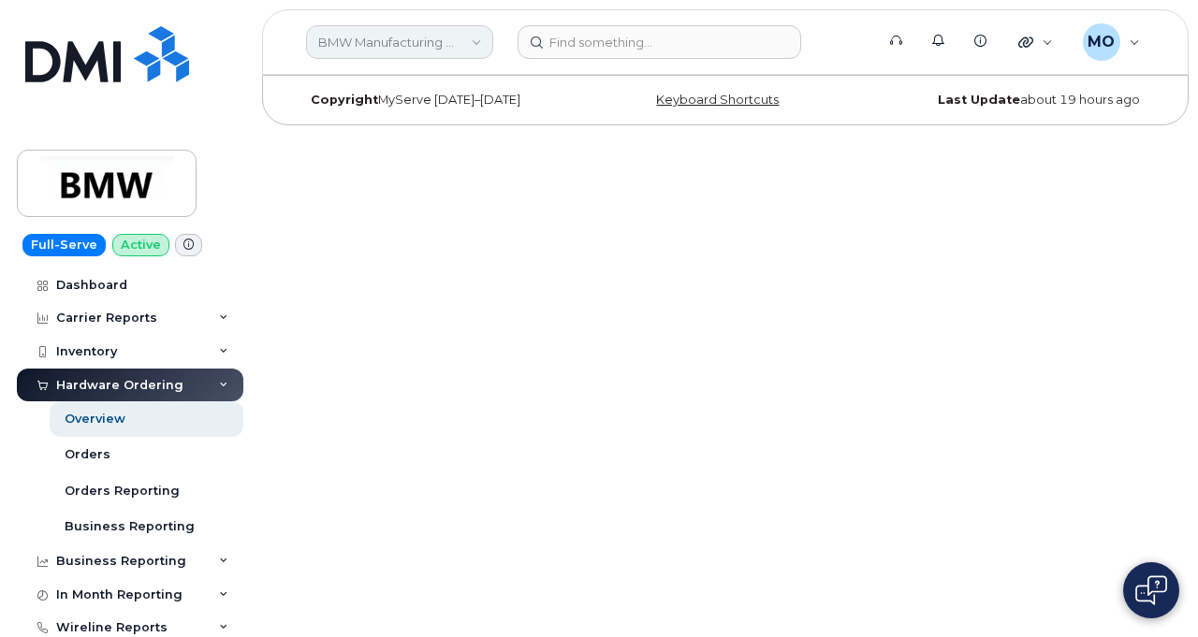
click at [472, 58] on link "BMW Manufacturing Co LLC" at bounding box center [399, 42] width 187 height 34
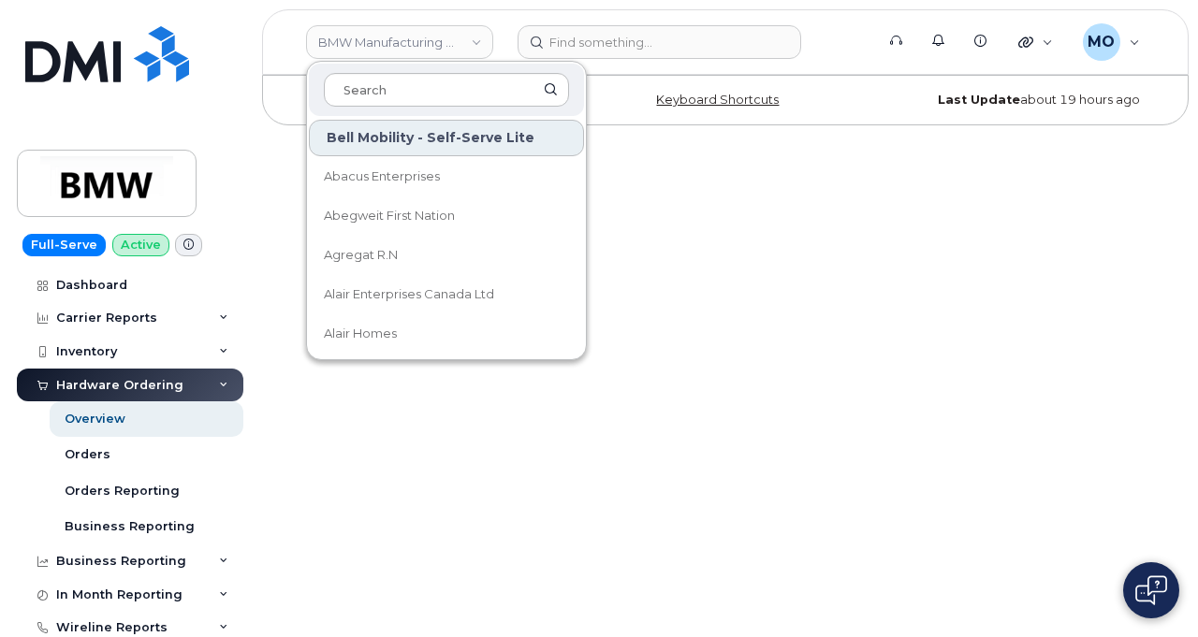
click at [722, 135] on html "BMW Manufacturing Co LLC Bell Mobility - Self-Serve Lite Abacus Enterprises Abe…" at bounding box center [599, 67] width 1198 height 135
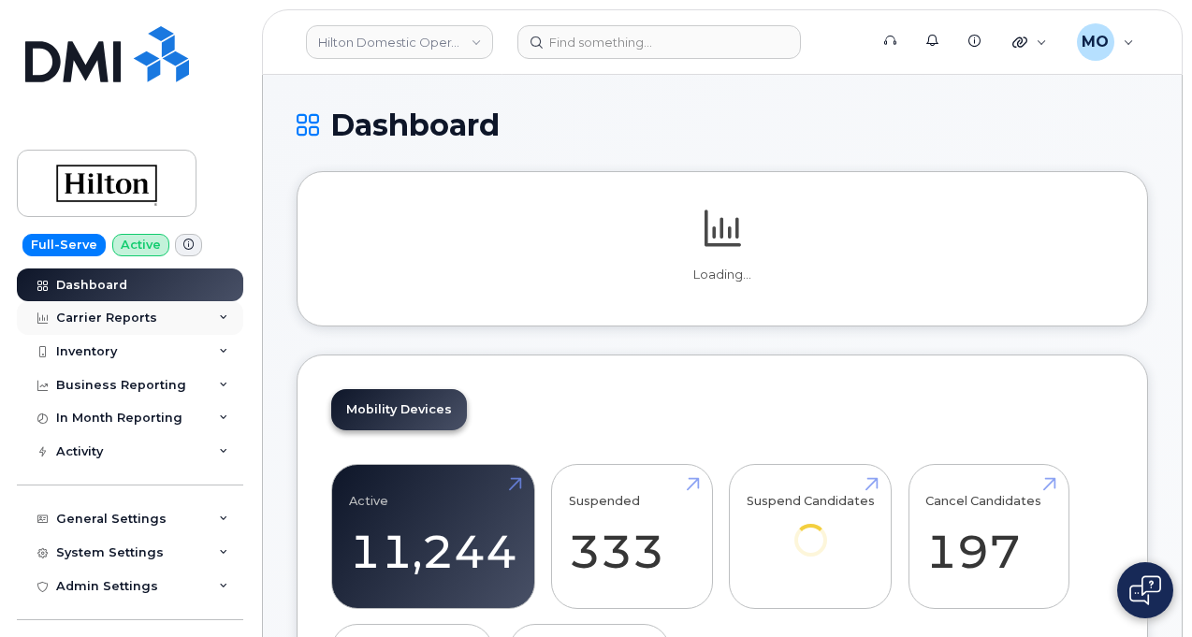
click at [199, 319] on div "Carrier Reports" at bounding box center [130, 318] width 227 height 34
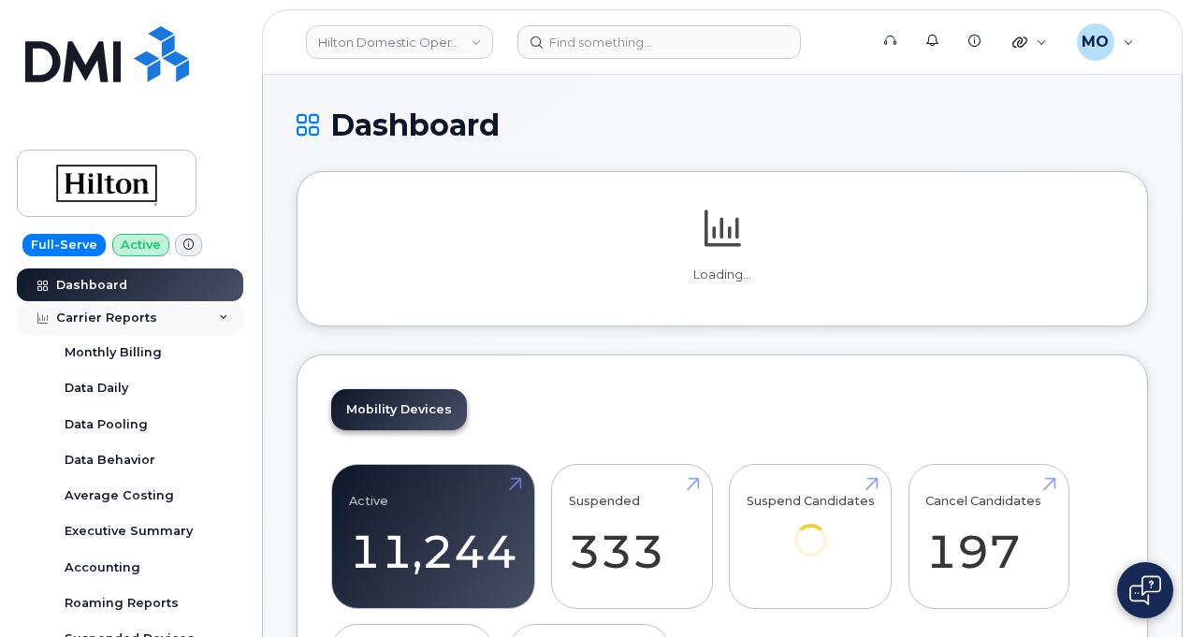
click at [213, 319] on div "Carrier Reports" at bounding box center [130, 318] width 227 height 34
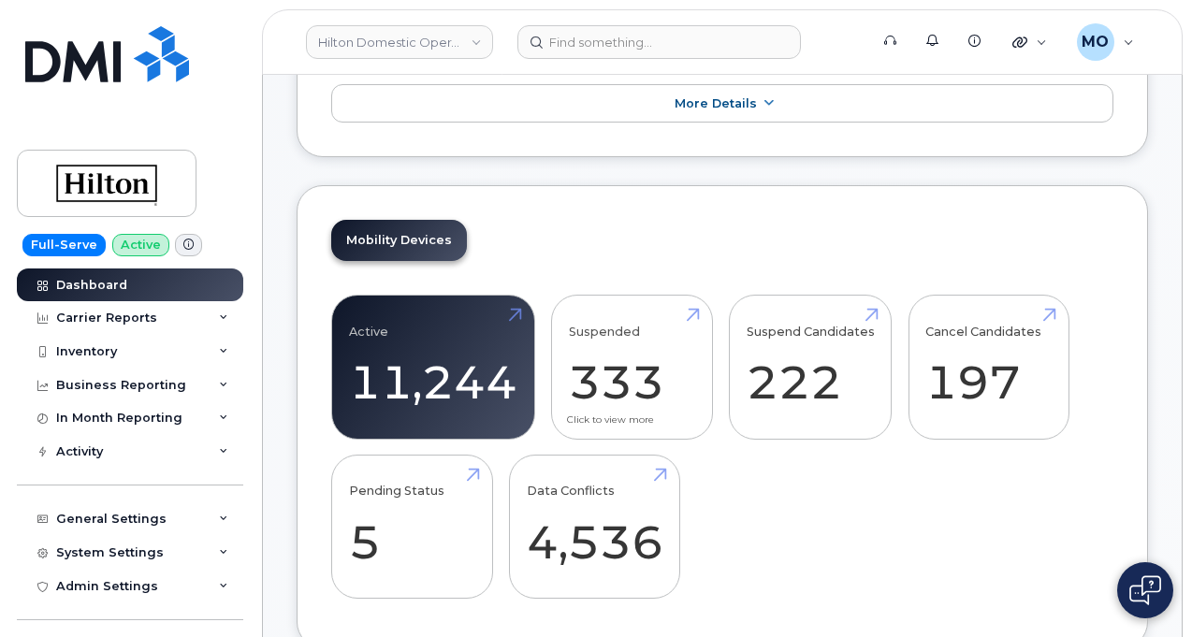
scroll to position [749, 0]
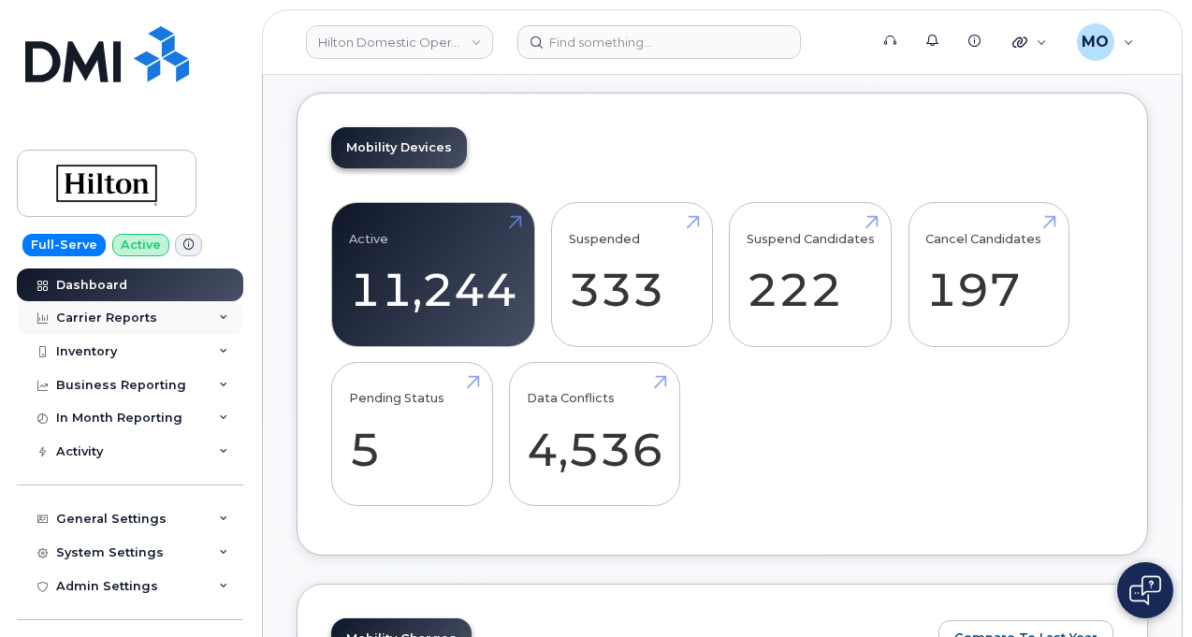
click at [228, 314] on div "Carrier Reports" at bounding box center [130, 318] width 227 height 34
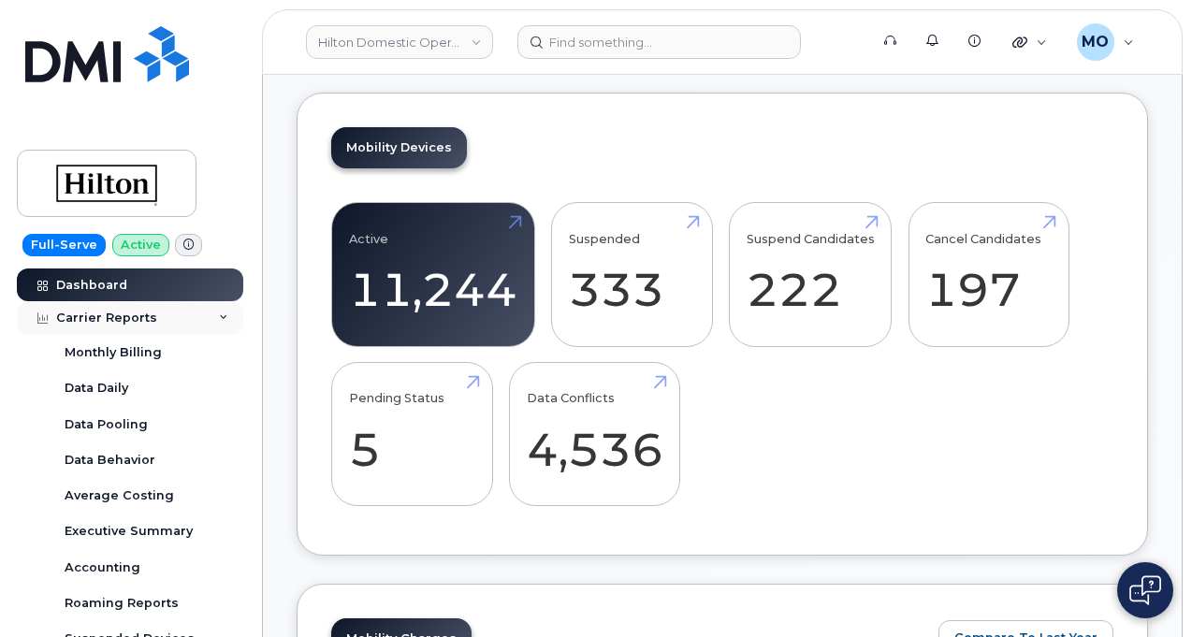
click at [228, 315] on div "Carrier Reports" at bounding box center [130, 318] width 227 height 34
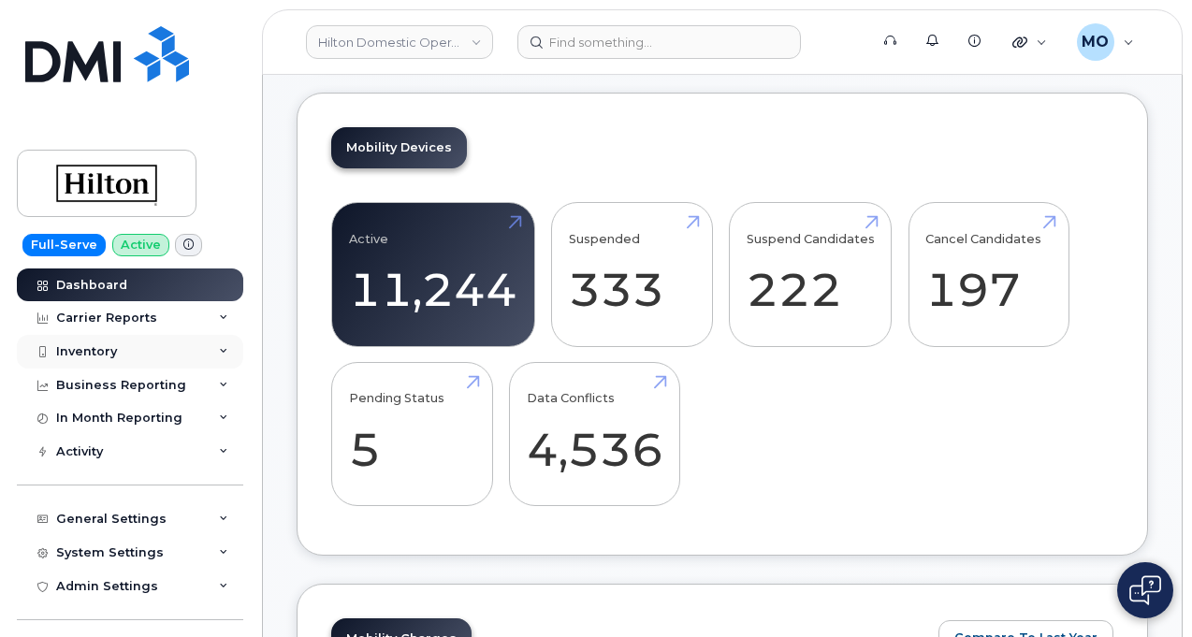
click at [225, 347] on div "Inventory" at bounding box center [130, 352] width 227 height 34
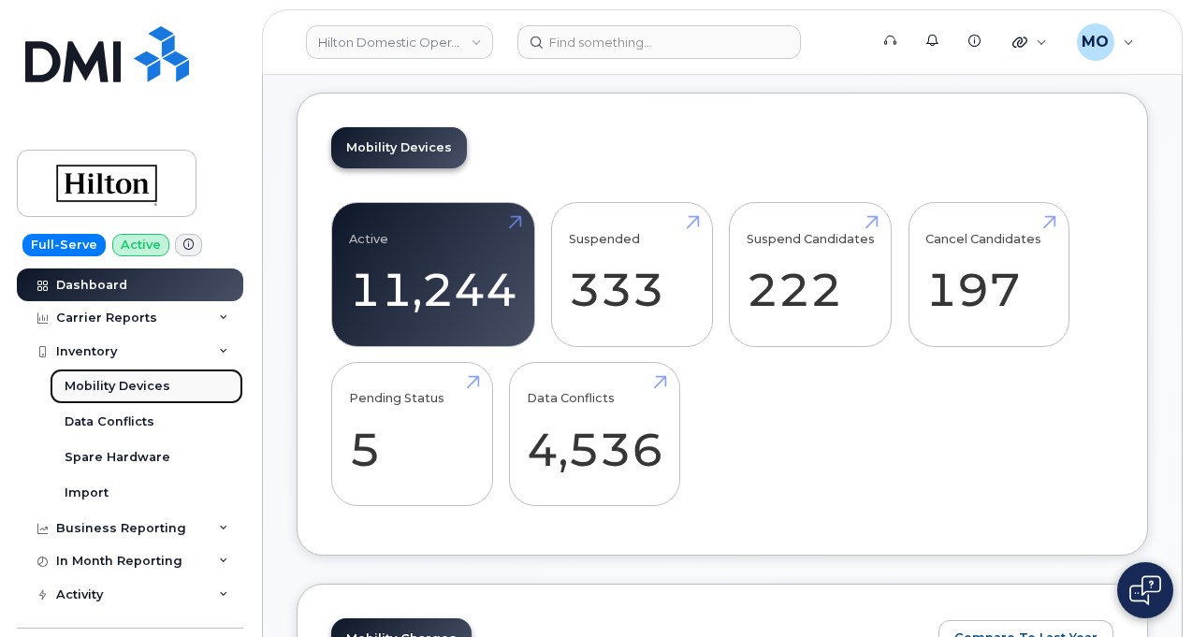
click at [146, 390] on div "Mobility Devices" at bounding box center [118, 386] width 106 height 17
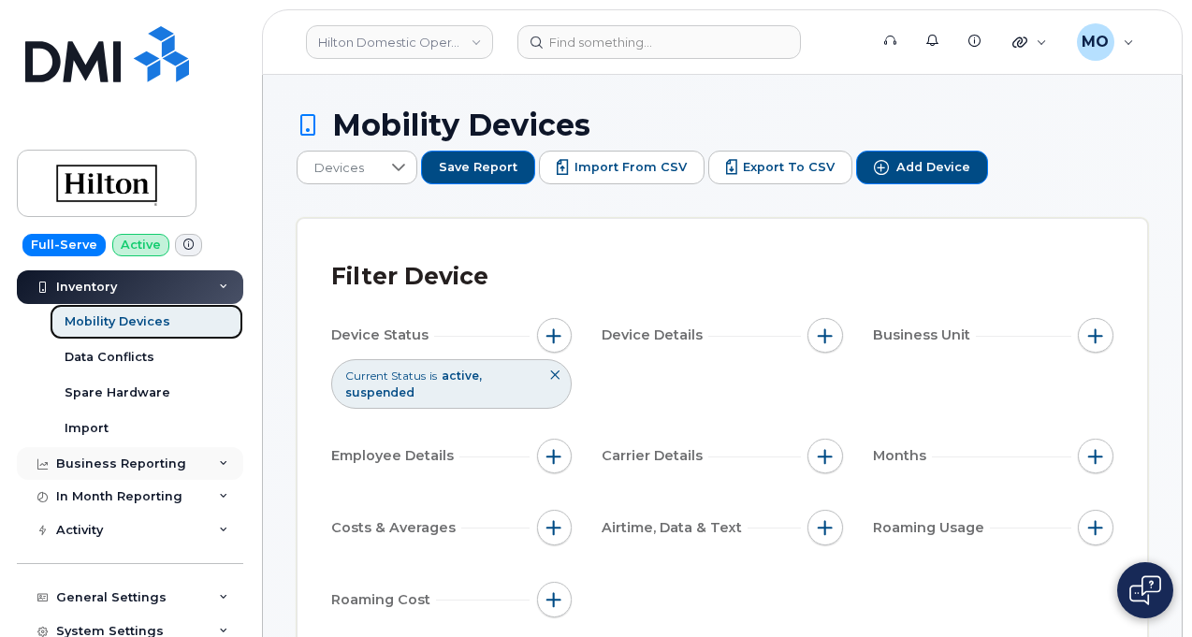
scroll to position [94, 0]
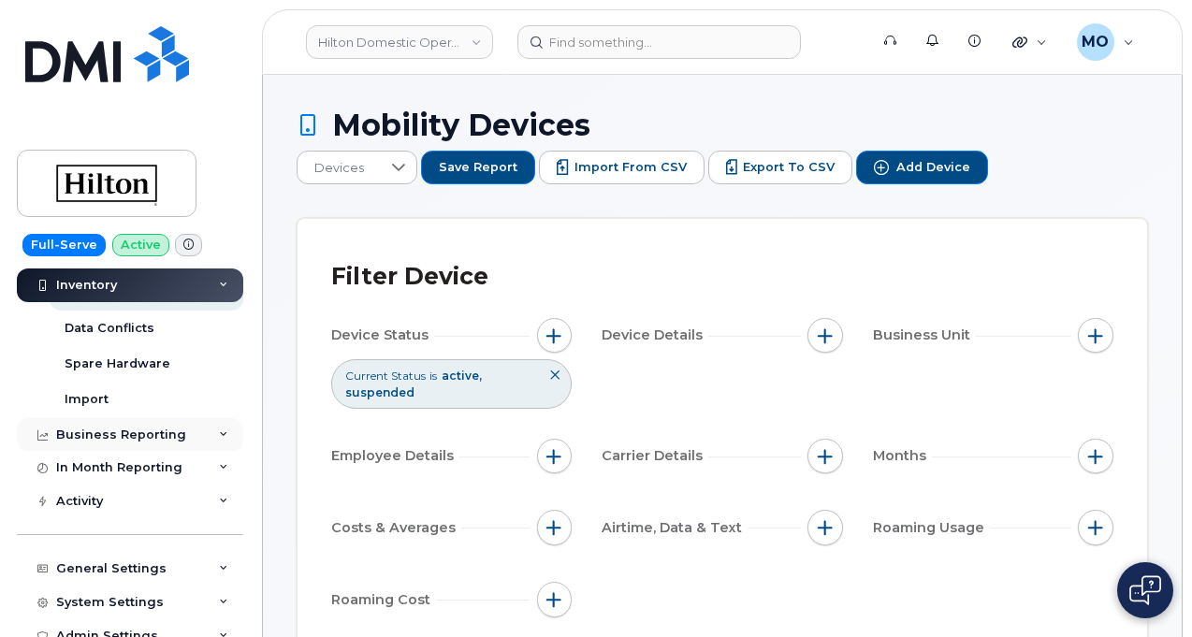
click at [223, 438] on div "Business Reporting" at bounding box center [130, 435] width 227 height 34
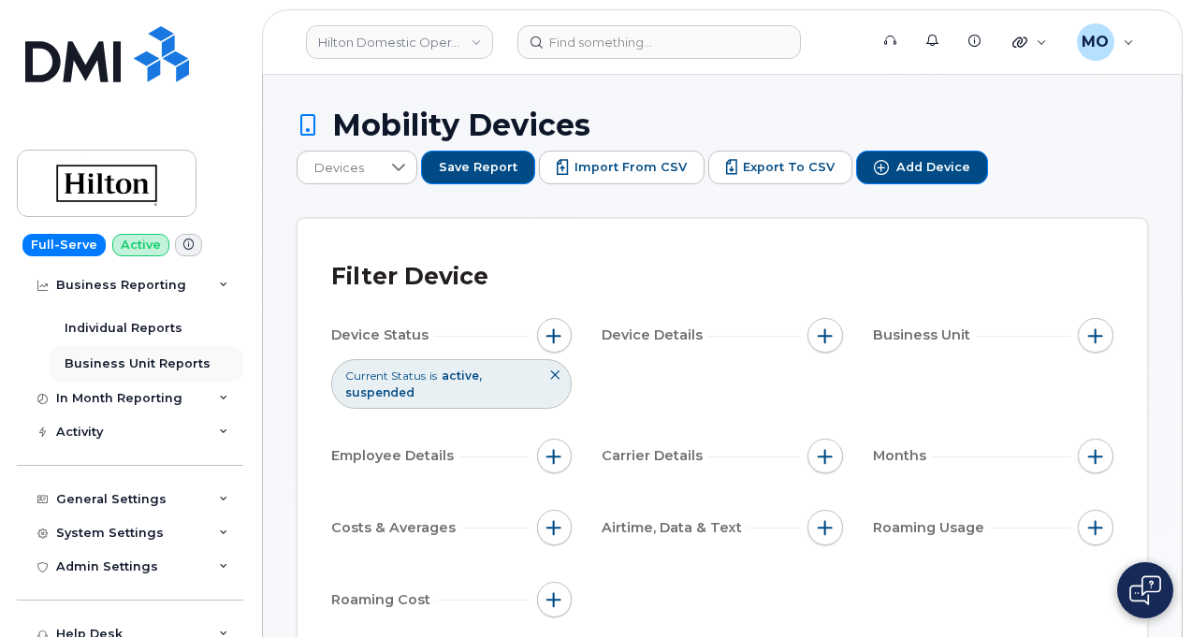
scroll to position [281, 0]
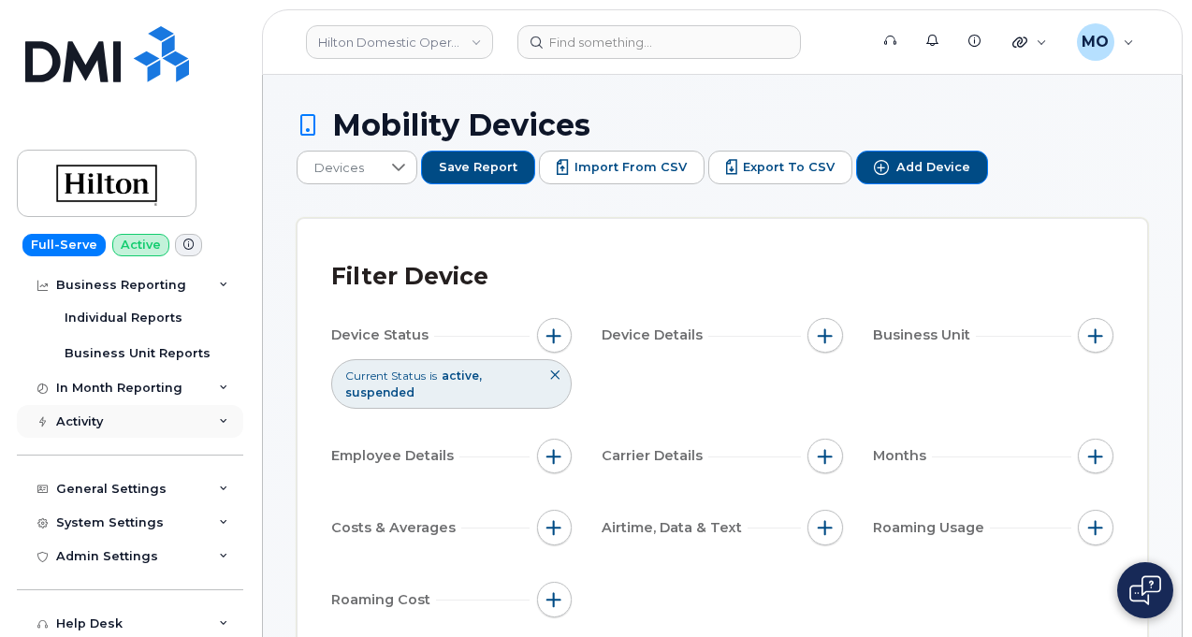
click at [228, 427] on div "Activity" at bounding box center [130, 422] width 227 height 34
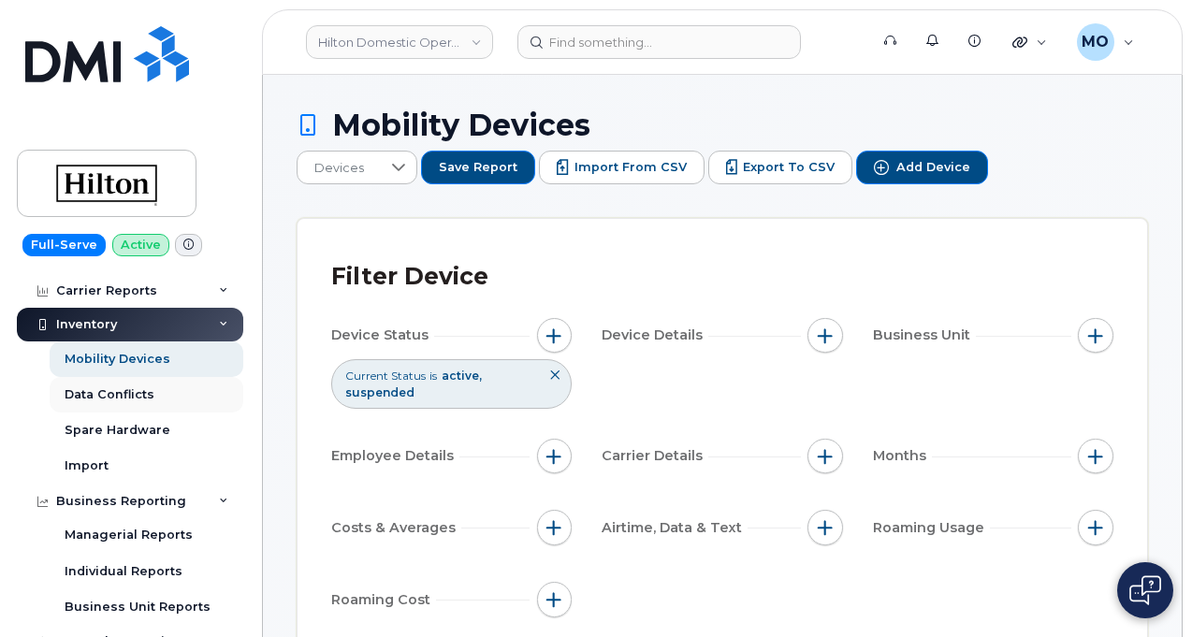
scroll to position [0, 0]
